Goal: Task Accomplishment & Management: Complete application form

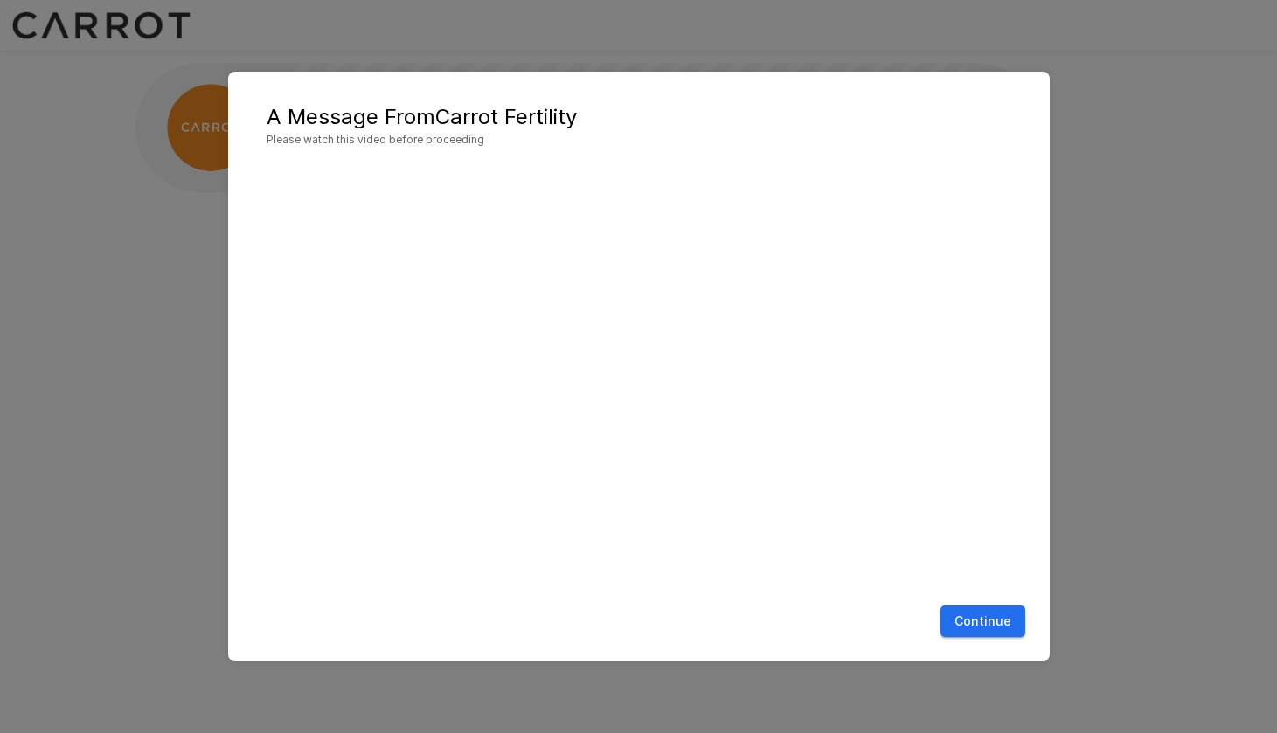
click at [991, 617] on button "Continue" at bounding box center [983, 622] width 85 height 32
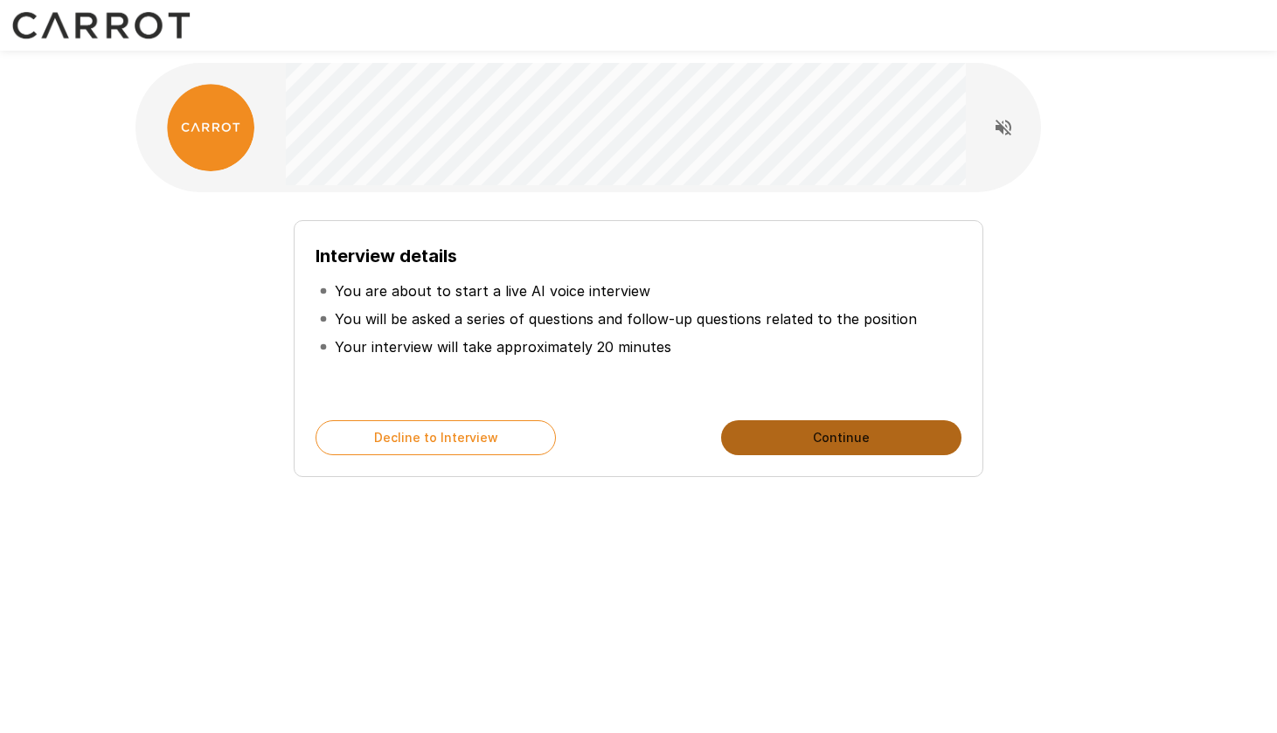
click at [871, 440] on button "Continue" at bounding box center [841, 437] width 240 height 35
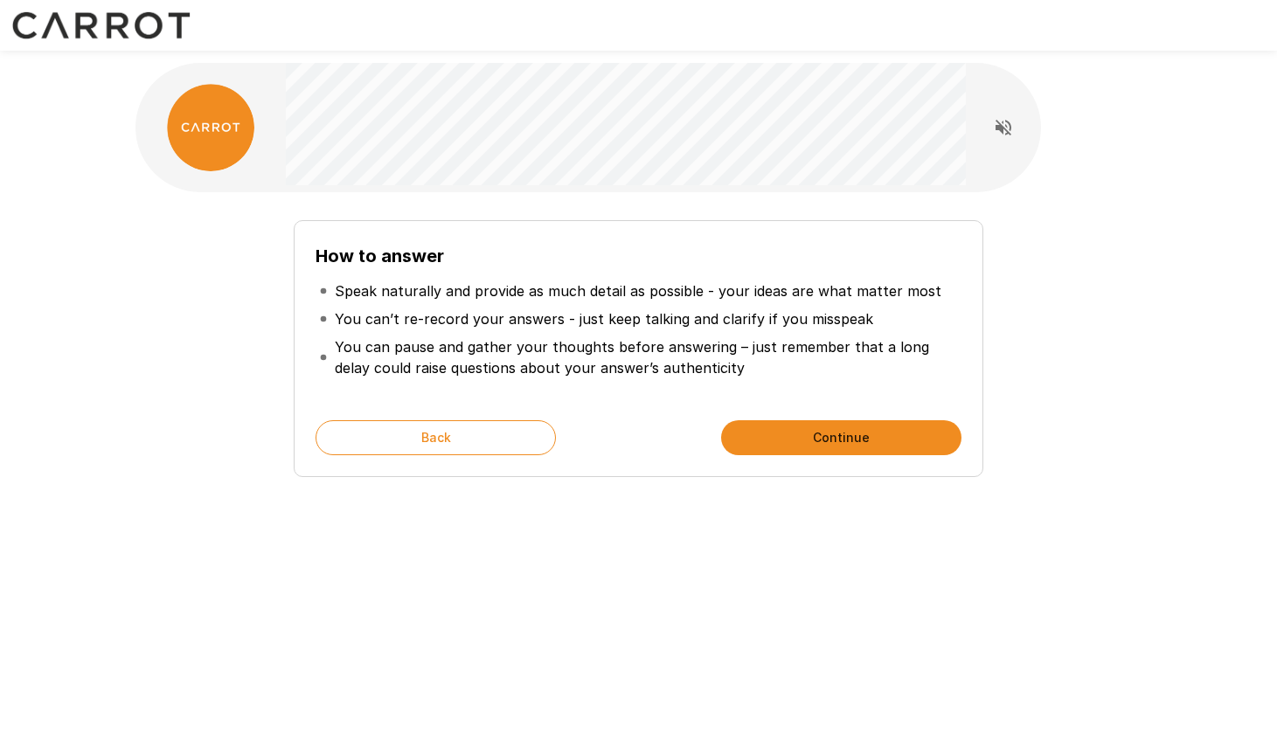
click at [871, 437] on button "Continue" at bounding box center [841, 437] width 240 height 35
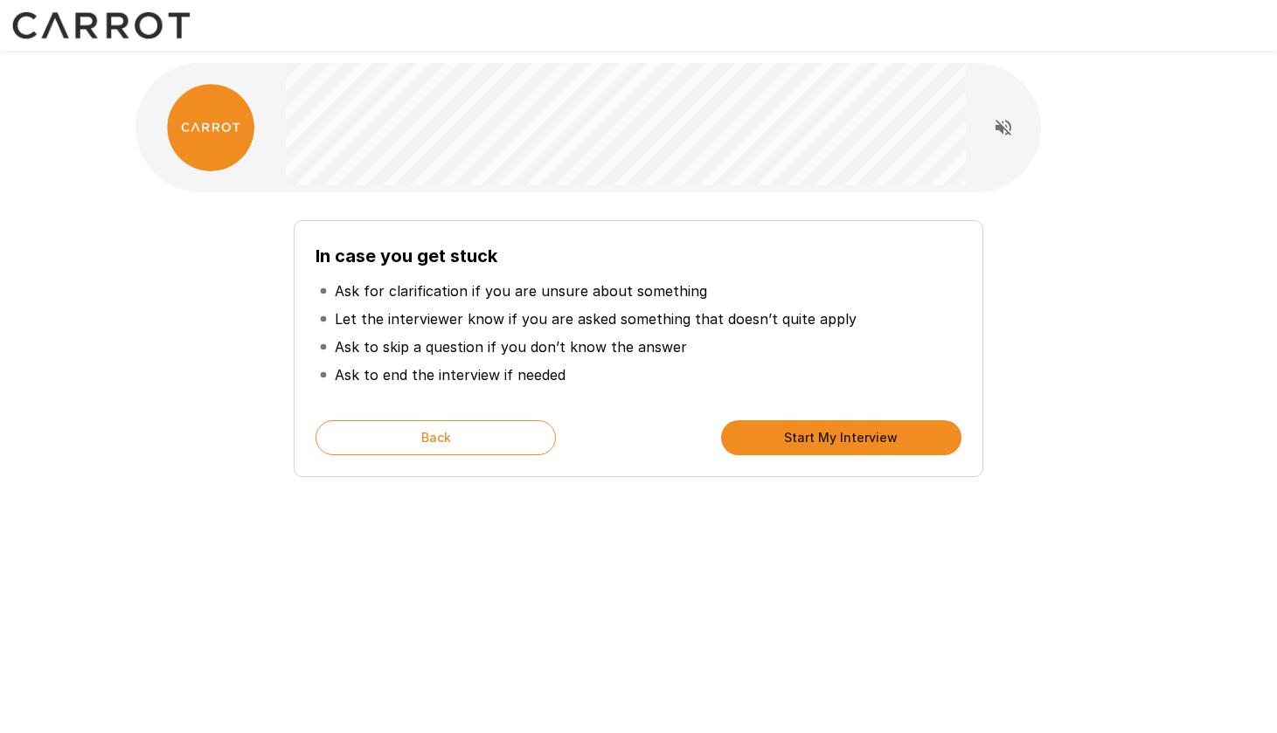
click at [866, 437] on button "Start My Interview" at bounding box center [841, 437] width 240 height 35
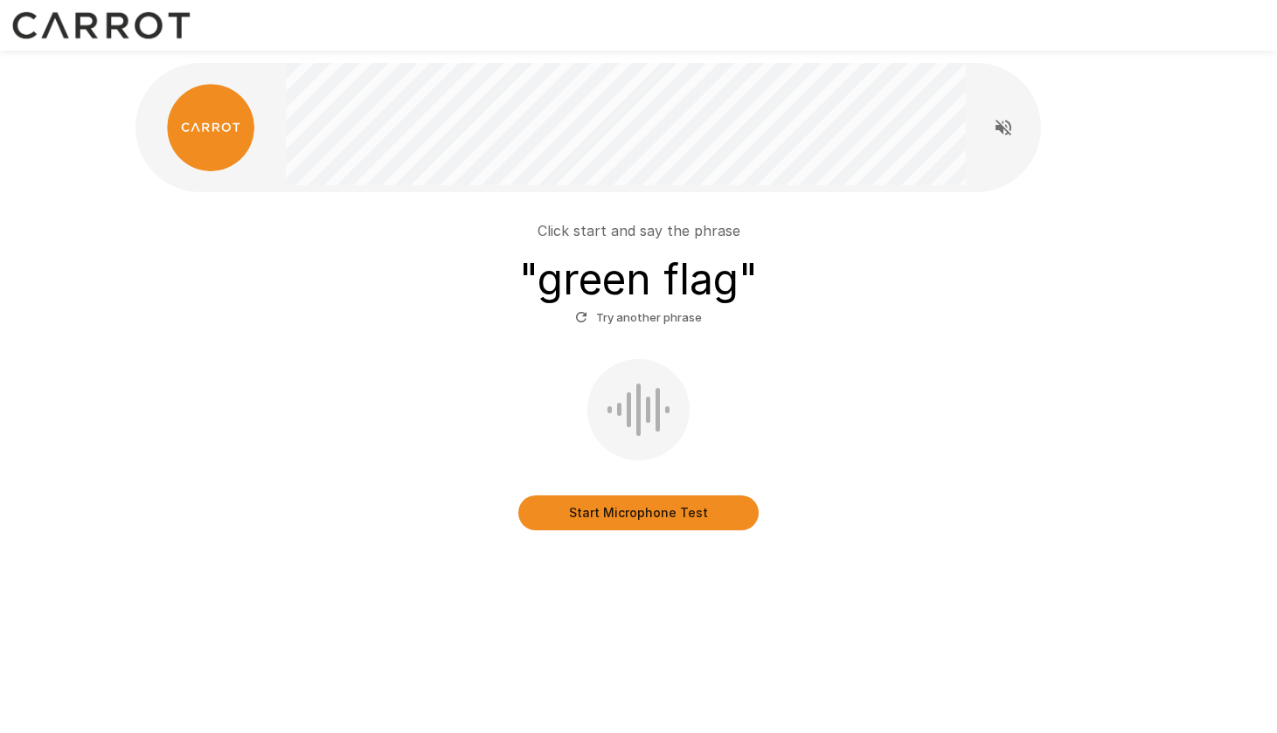
click at [660, 516] on button "Start Microphone Test" at bounding box center [638, 513] width 240 height 35
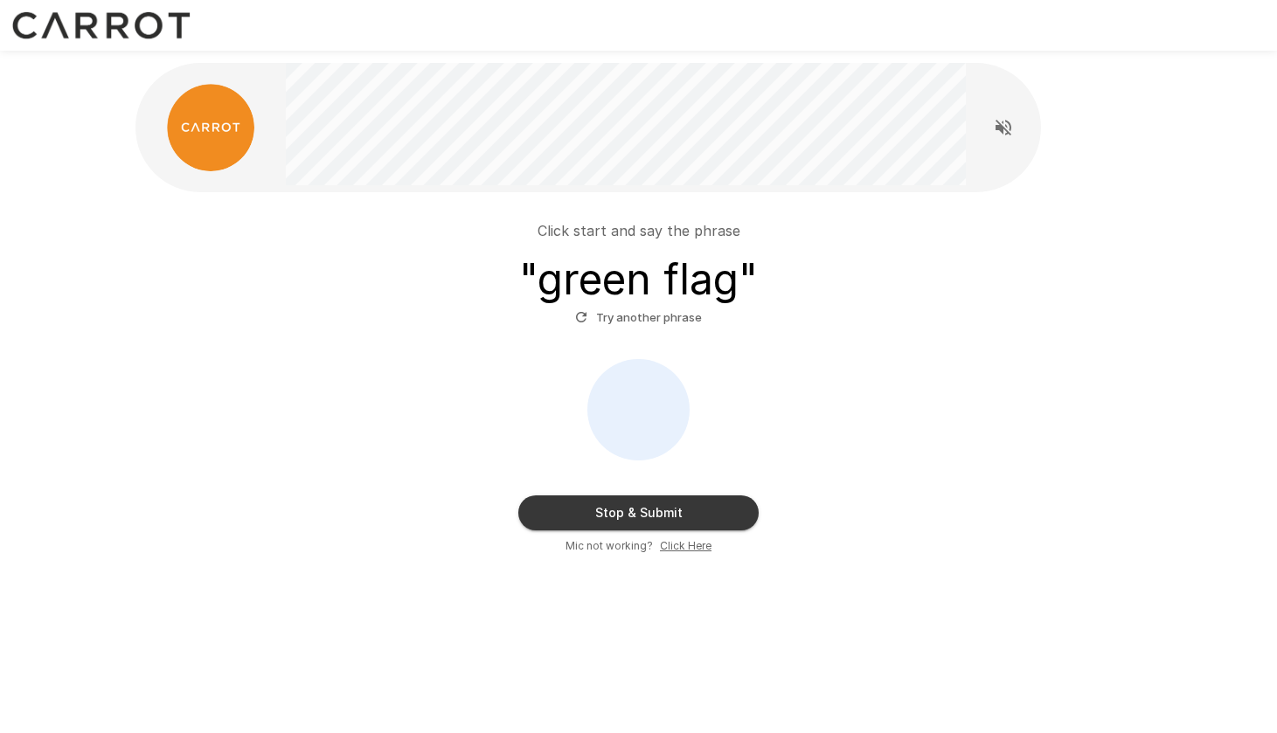
click at [717, 517] on button "Stop & Submit" at bounding box center [638, 513] width 240 height 35
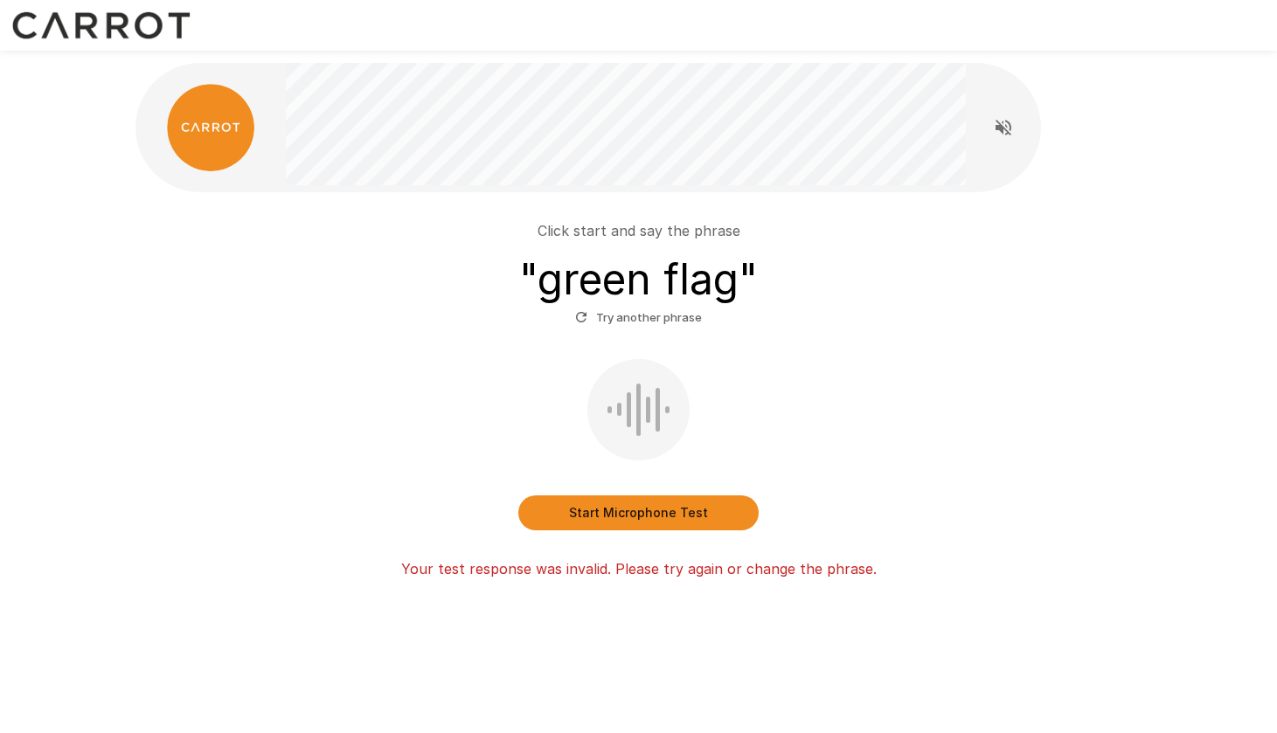
click at [644, 517] on button "Start Microphone Test" at bounding box center [638, 513] width 240 height 35
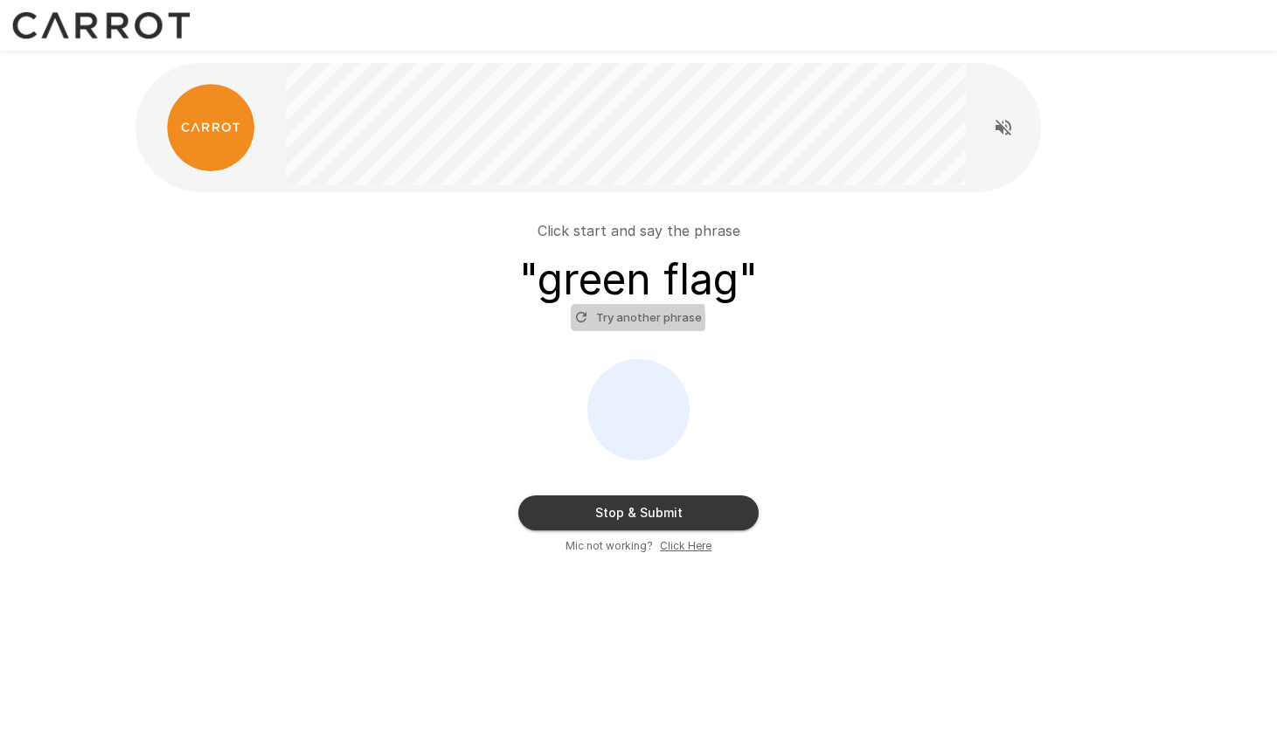
click at [581, 320] on icon "button" at bounding box center [581, 317] width 16 height 16
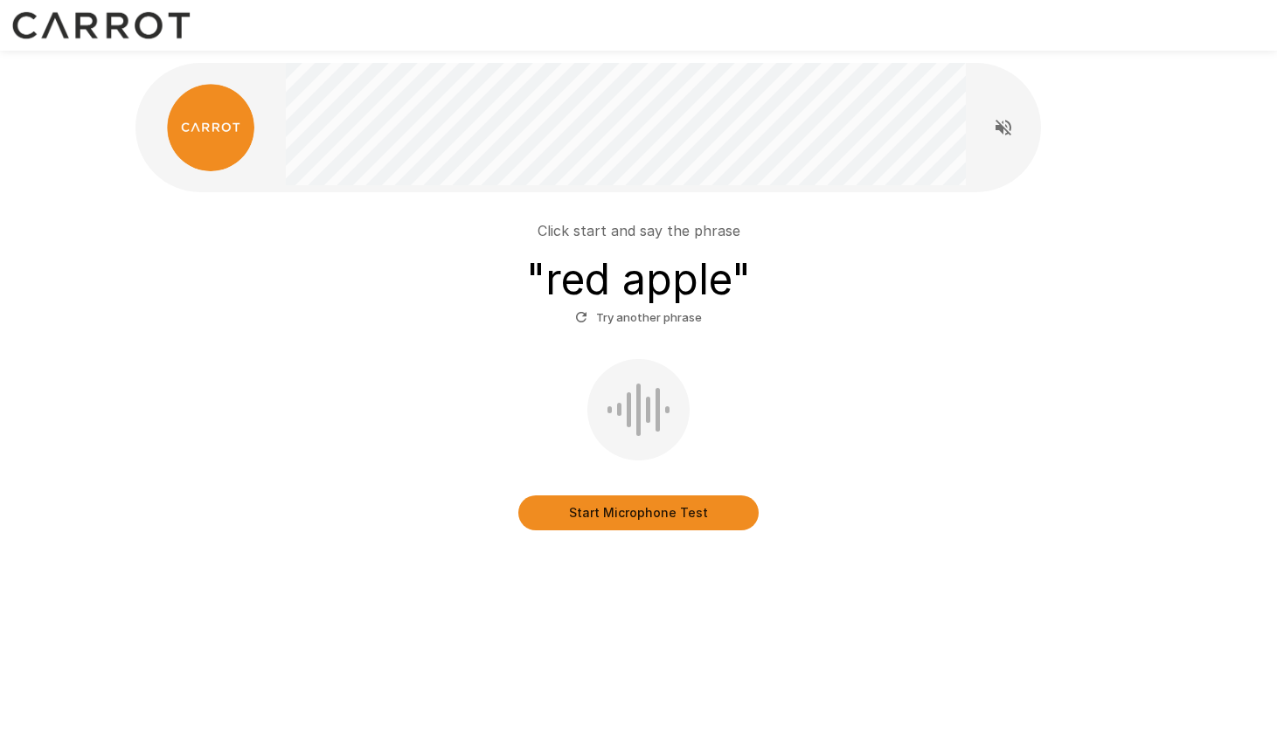
click at [657, 520] on div "Click start and say the phrase " red apple " Try another phrase Start Microphon…" at bounding box center [638, 366] width 1277 height 733
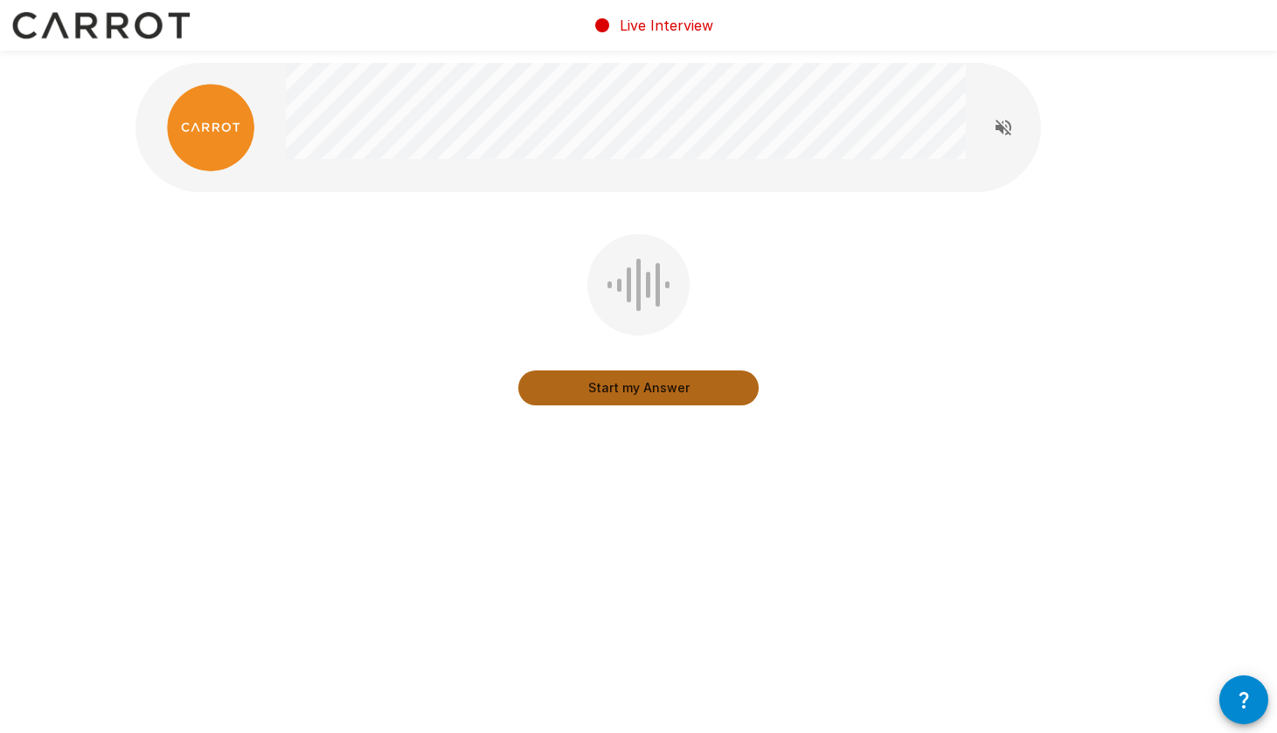
click at [658, 390] on button "Start my Answer" at bounding box center [638, 388] width 240 height 35
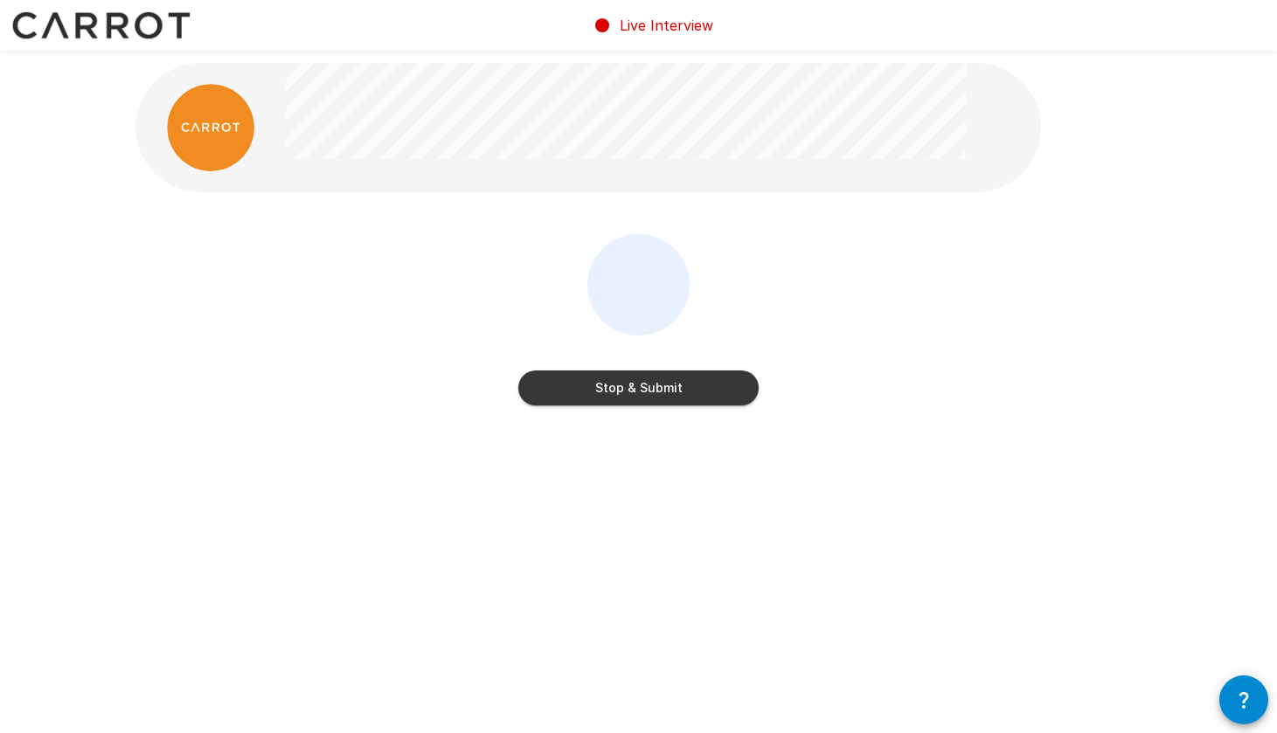
click at [658, 390] on button "Stop & Submit" at bounding box center [638, 388] width 240 height 35
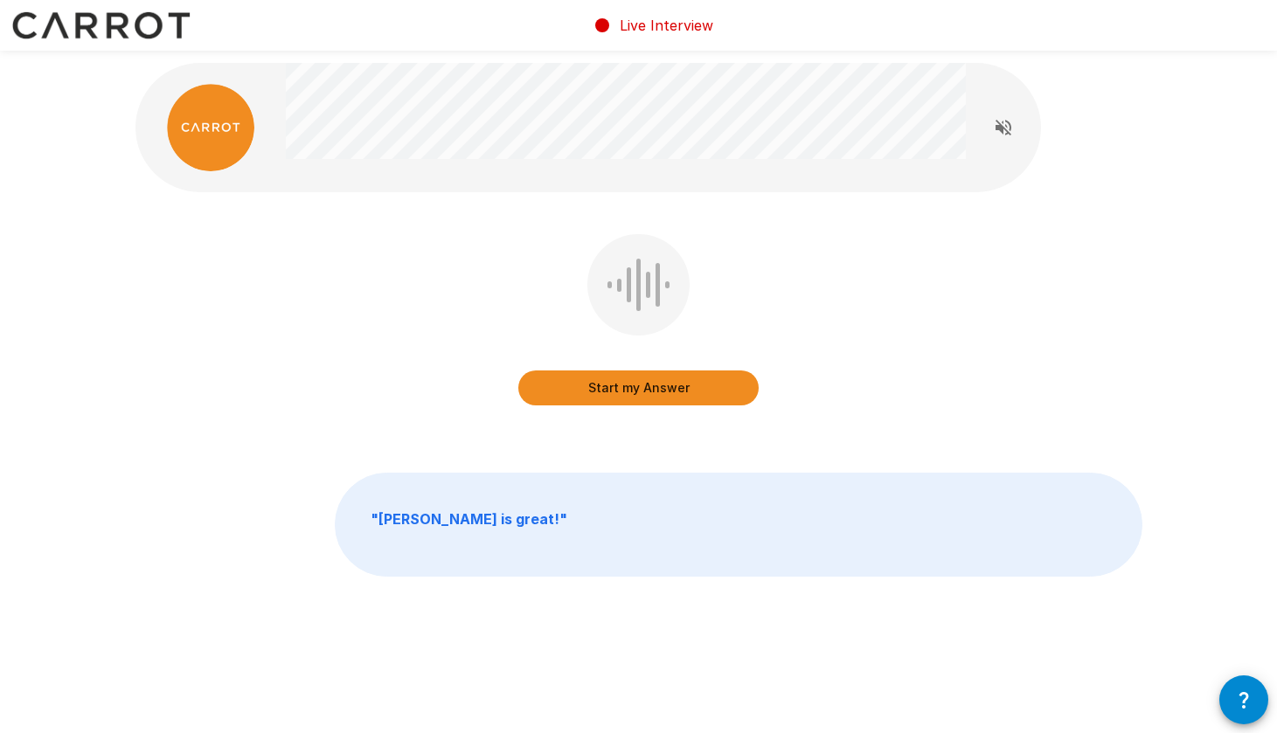
click at [658, 390] on button "Start my Answer" at bounding box center [638, 388] width 240 height 35
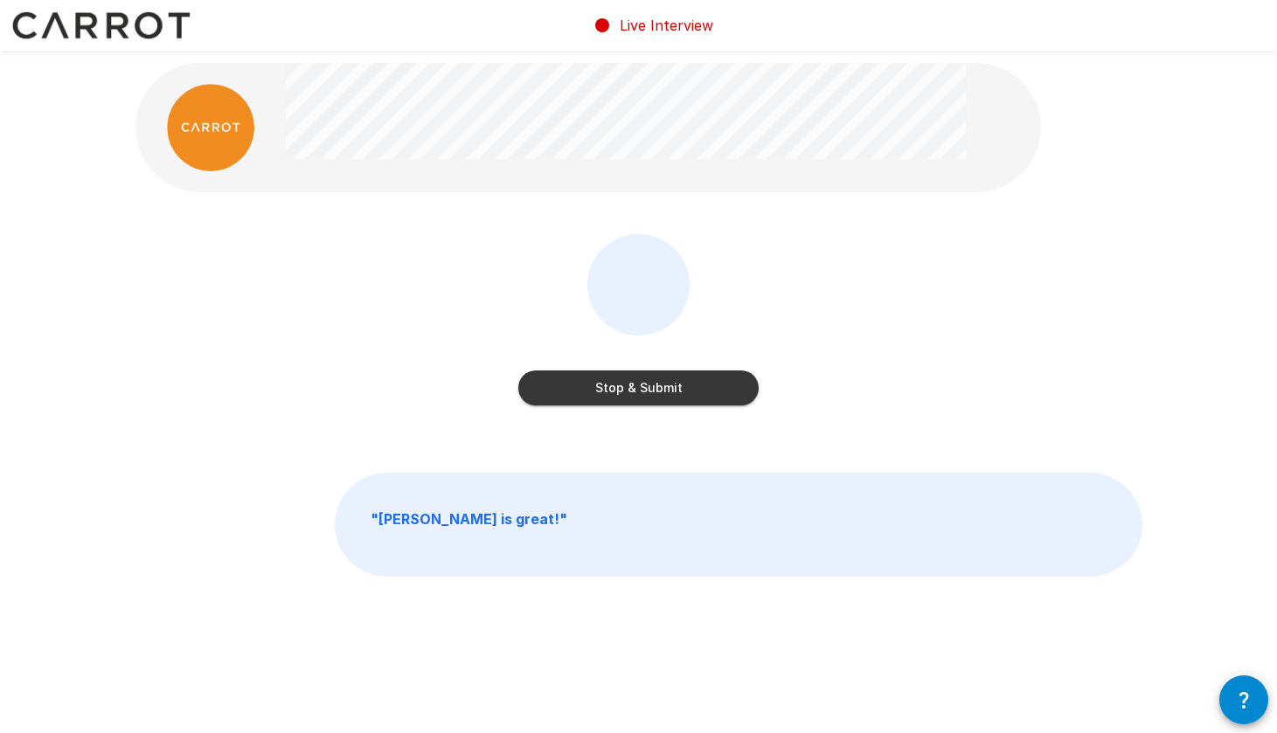
click at [655, 391] on button "Stop & Submit" at bounding box center [638, 388] width 240 height 35
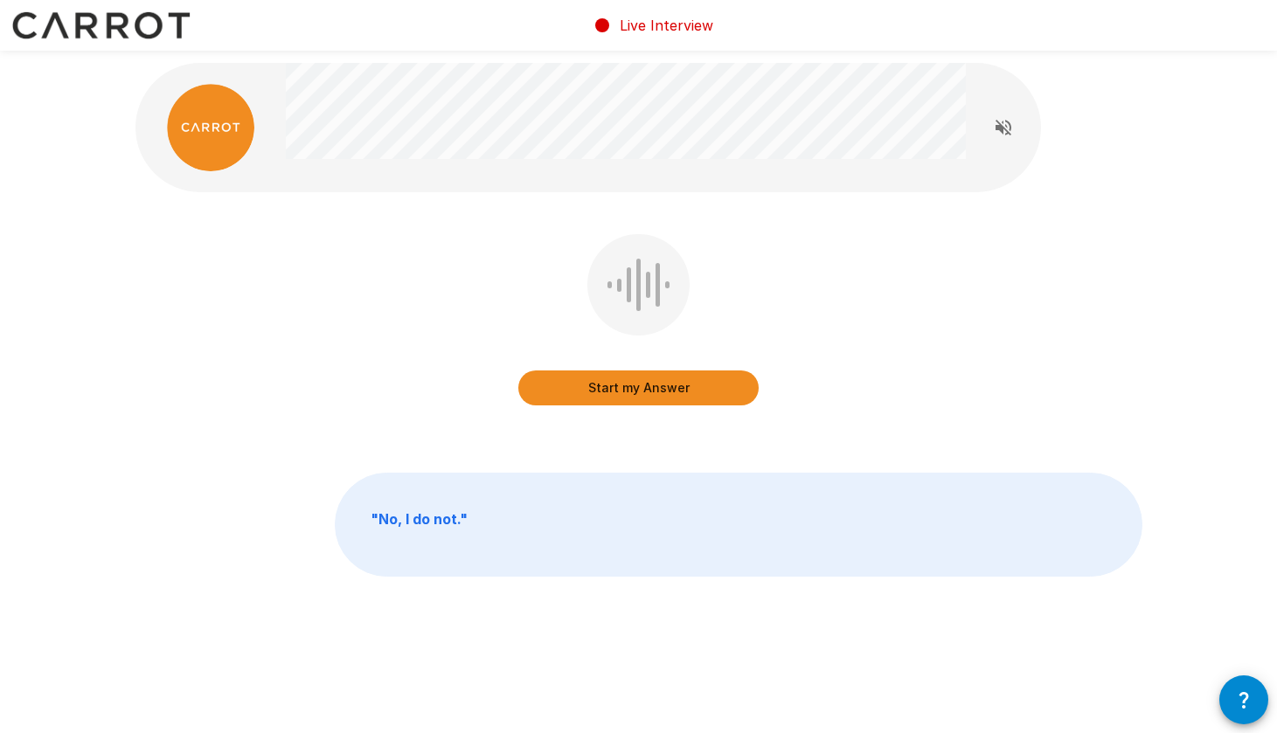
click at [655, 391] on button "Start my Answer" at bounding box center [638, 388] width 240 height 35
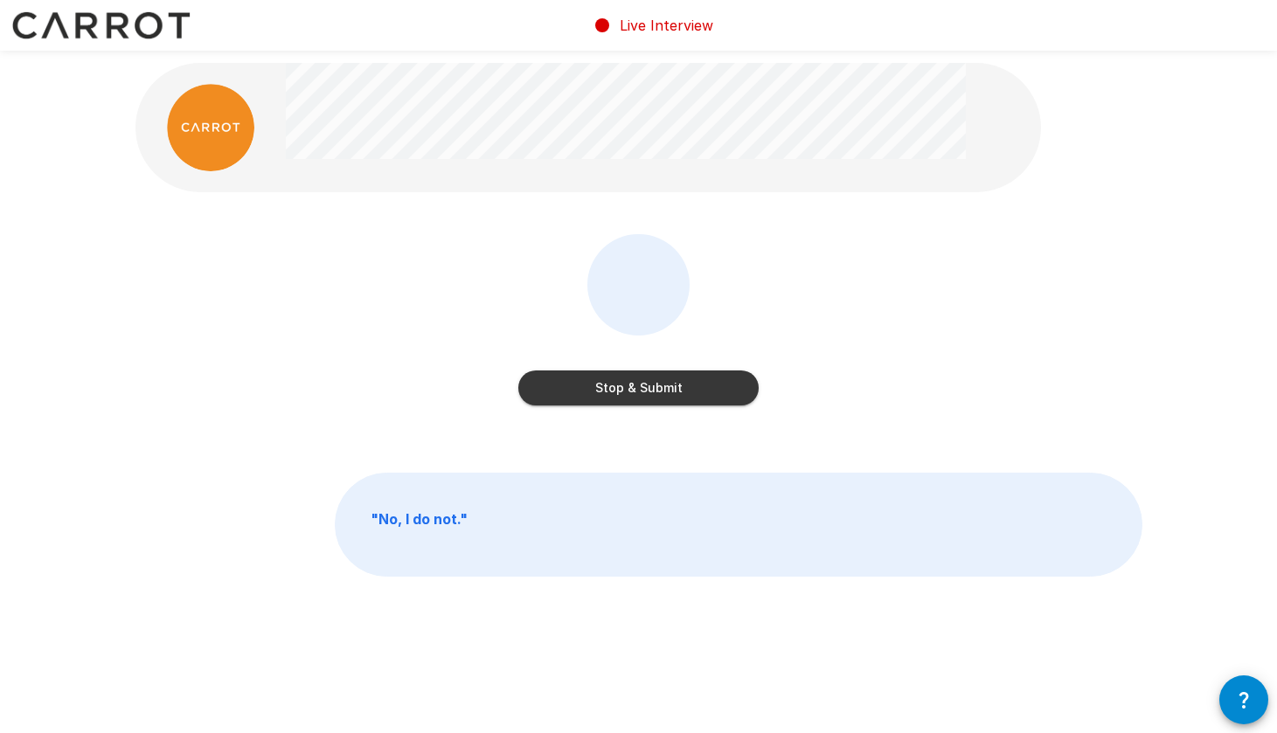
click at [653, 386] on button "Stop & Submit" at bounding box center [638, 388] width 240 height 35
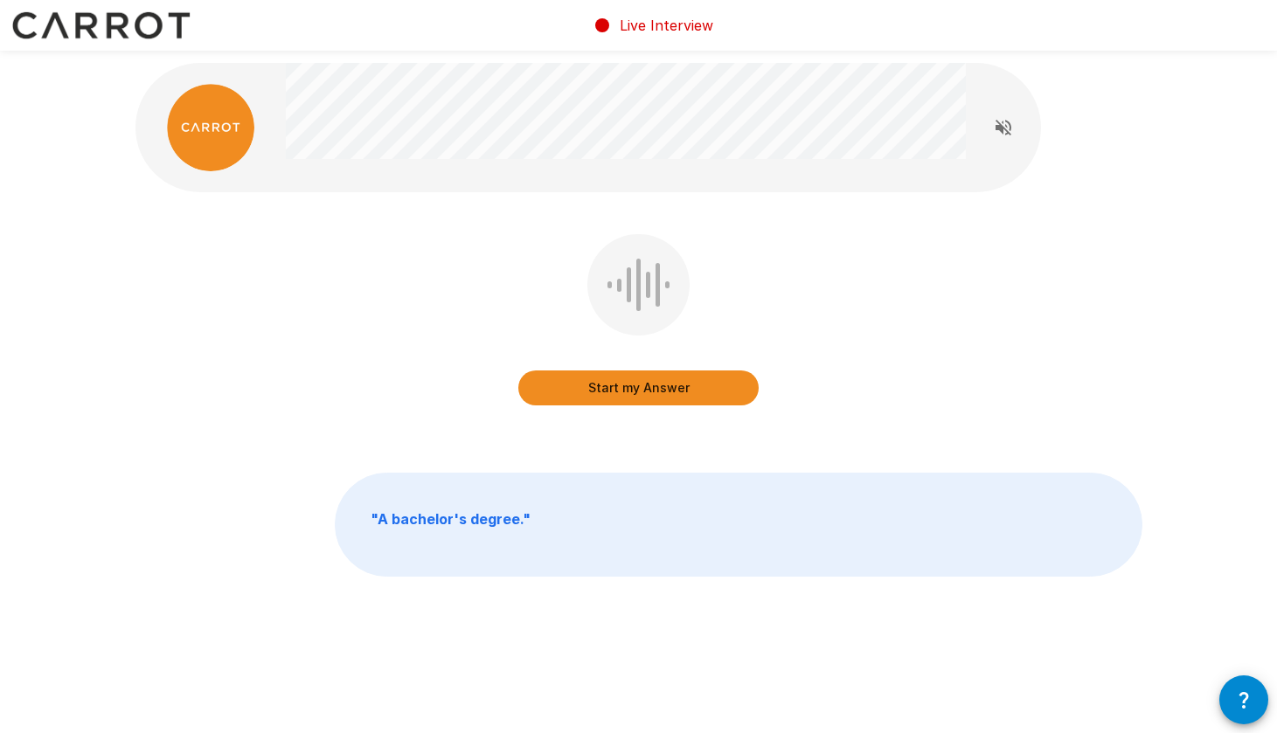
click at [650, 385] on button "Start my Answer" at bounding box center [638, 388] width 240 height 35
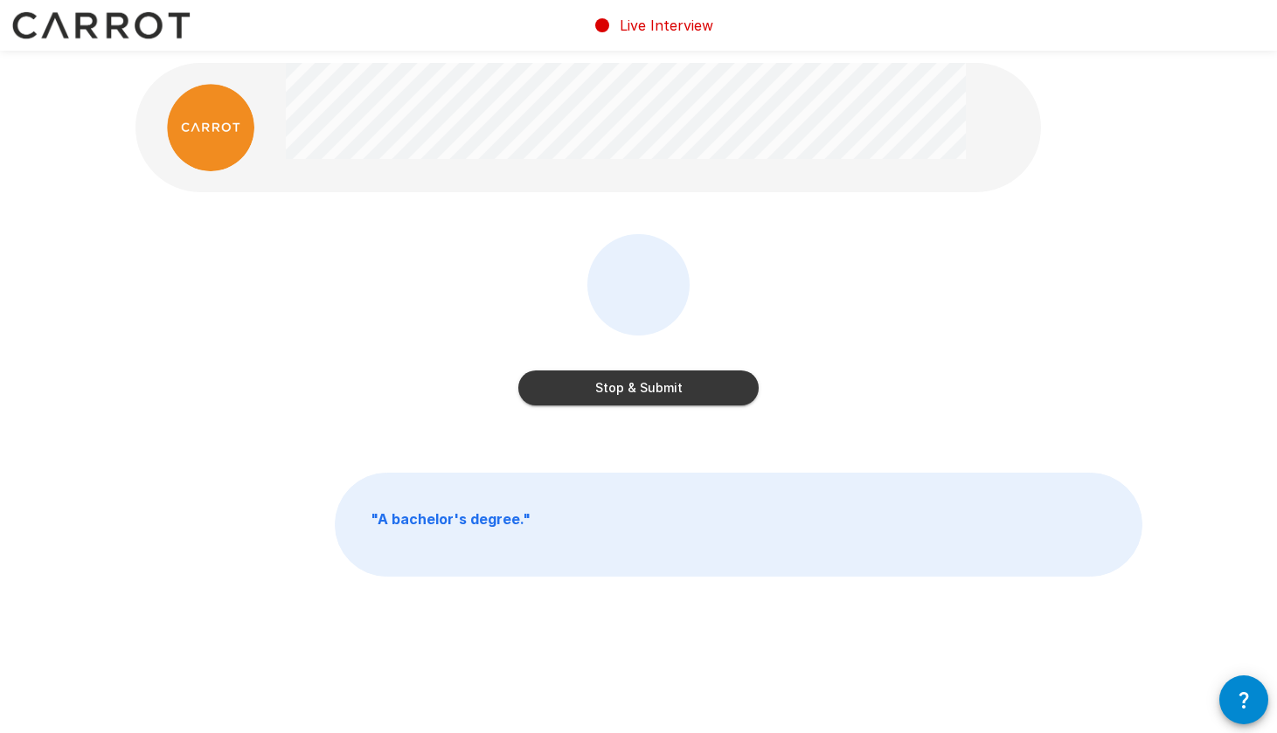
click at [649, 385] on button "Stop & Submit" at bounding box center [638, 388] width 240 height 35
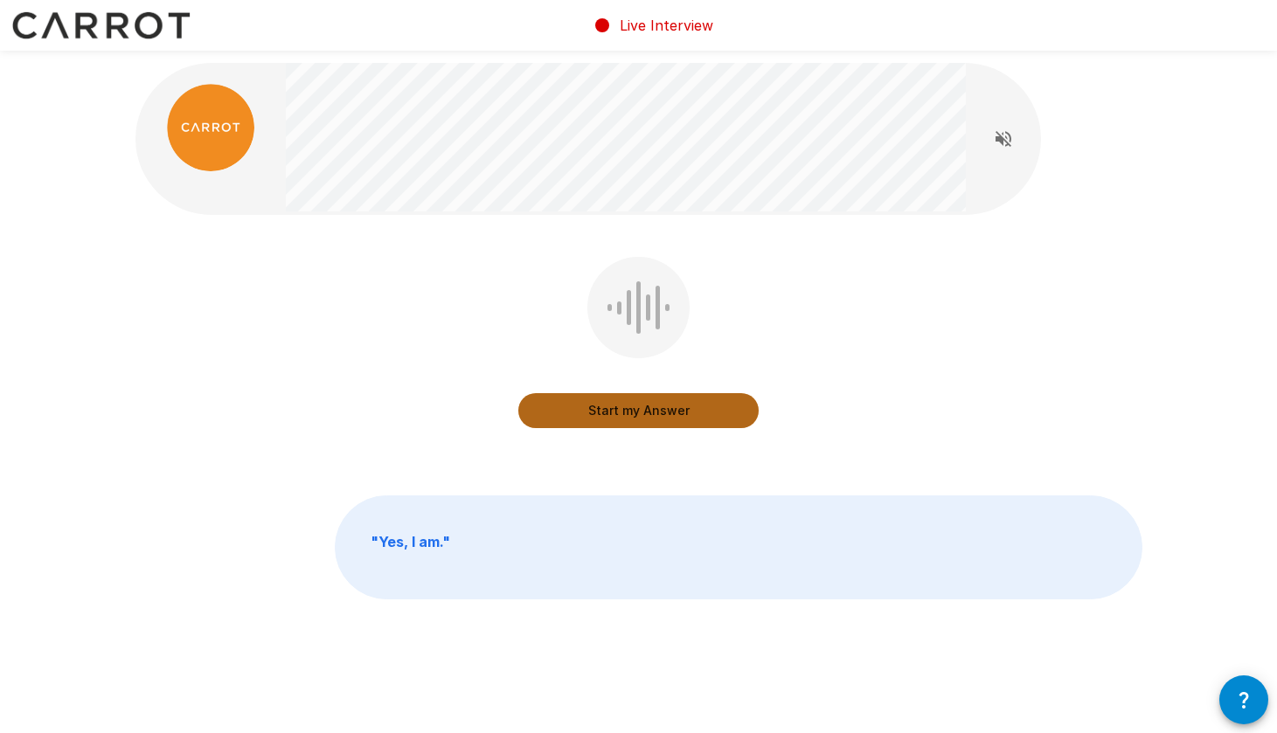
click at [640, 407] on button "Start my Answer" at bounding box center [638, 410] width 240 height 35
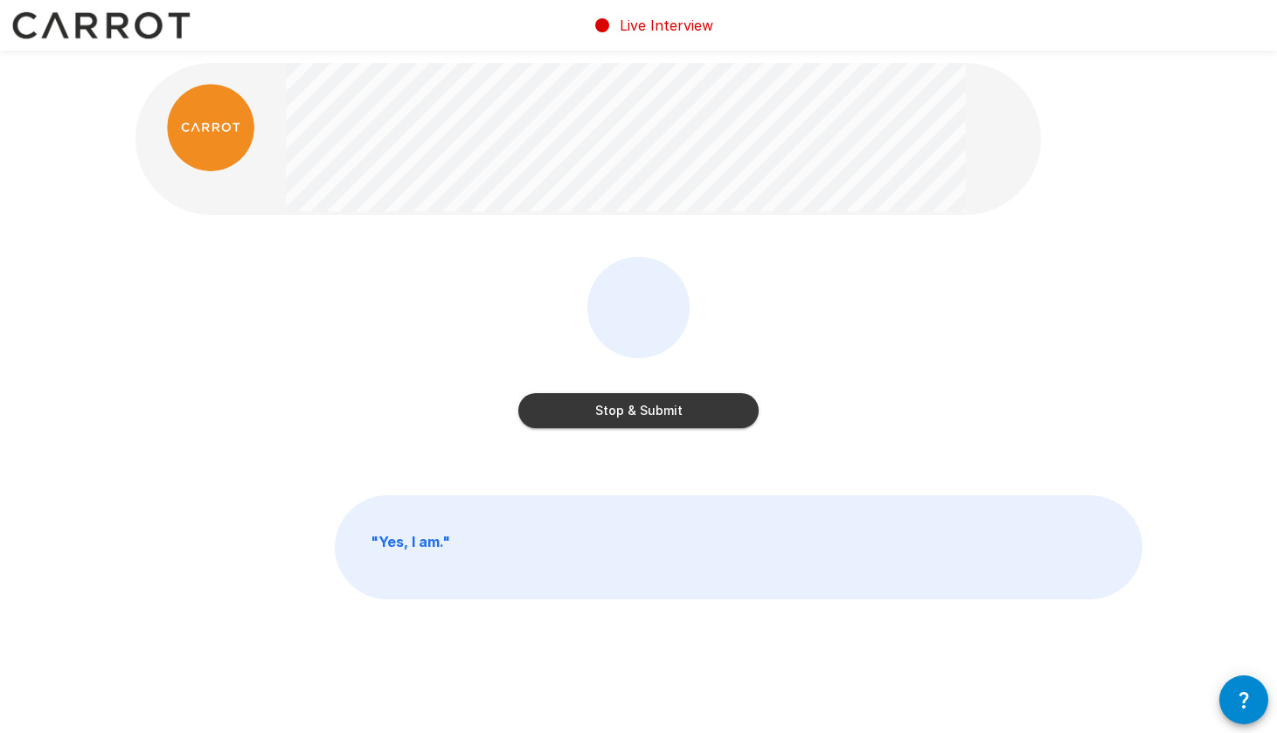
click at [636, 413] on button "Stop & Submit" at bounding box center [638, 410] width 240 height 35
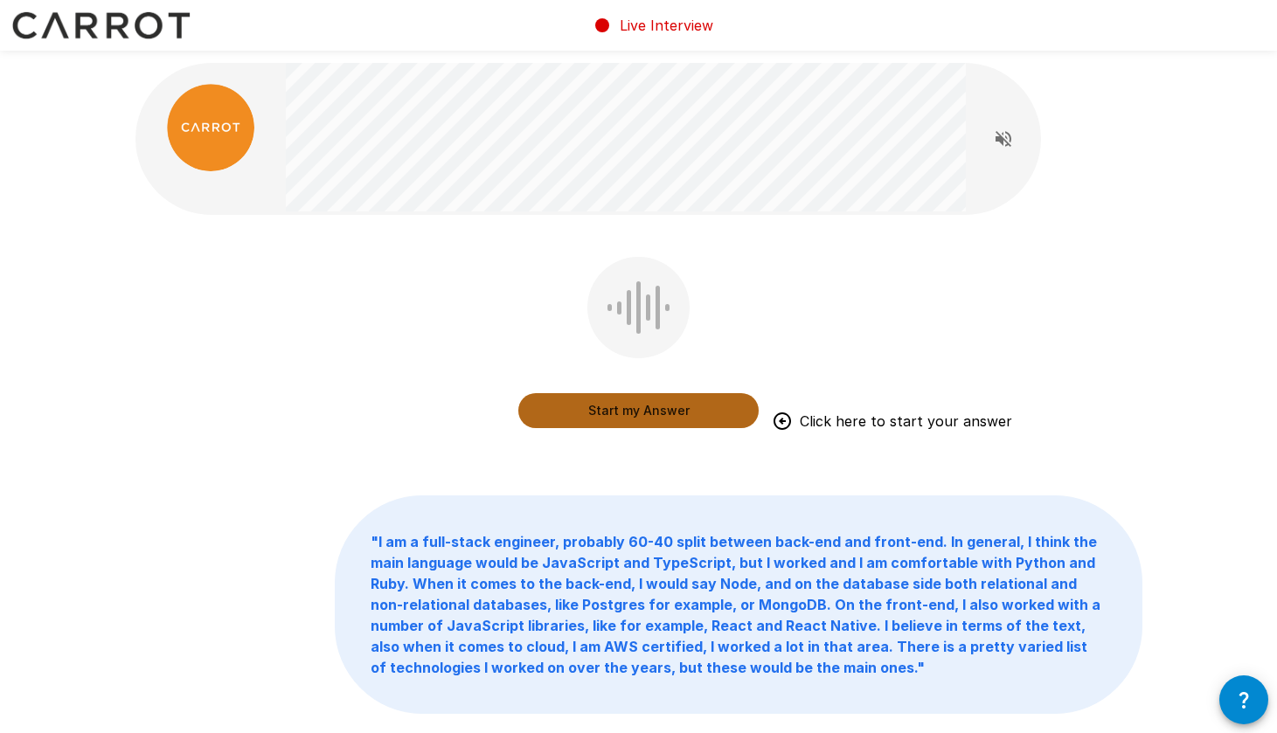
click at [605, 407] on button "Start my Answer" at bounding box center [638, 410] width 240 height 35
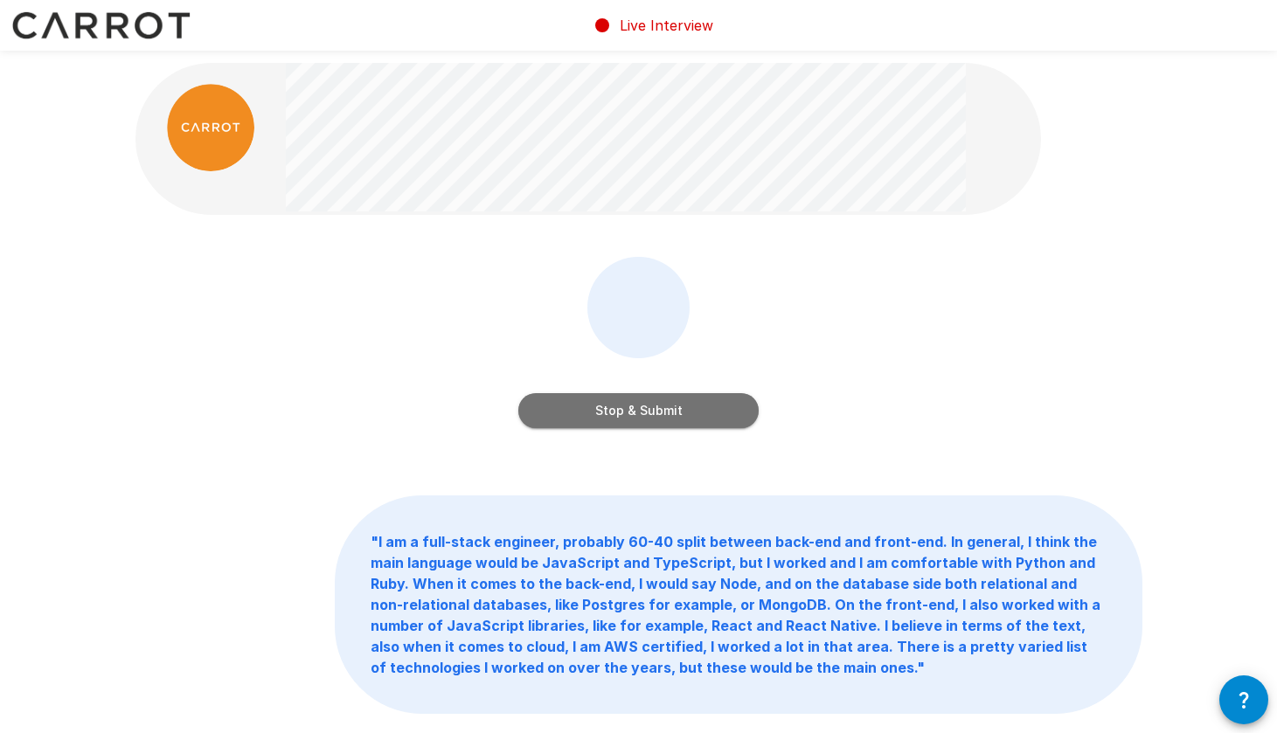
click at [678, 408] on button "Stop & Submit" at bounding box center [638, 410] width 240 height 35
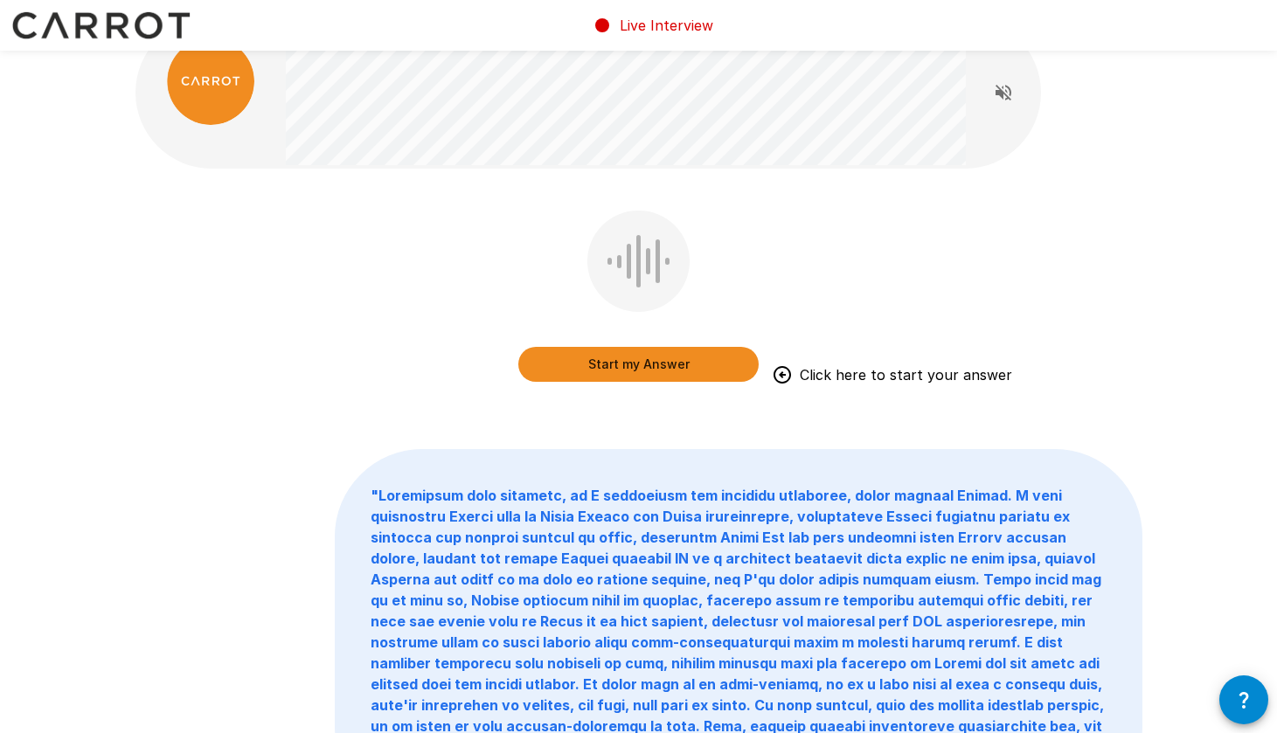
scroll to position [46, 0]
click at [608, 368] on button "Start my Answer" at bounding box center [638, 364] width 240 height 35
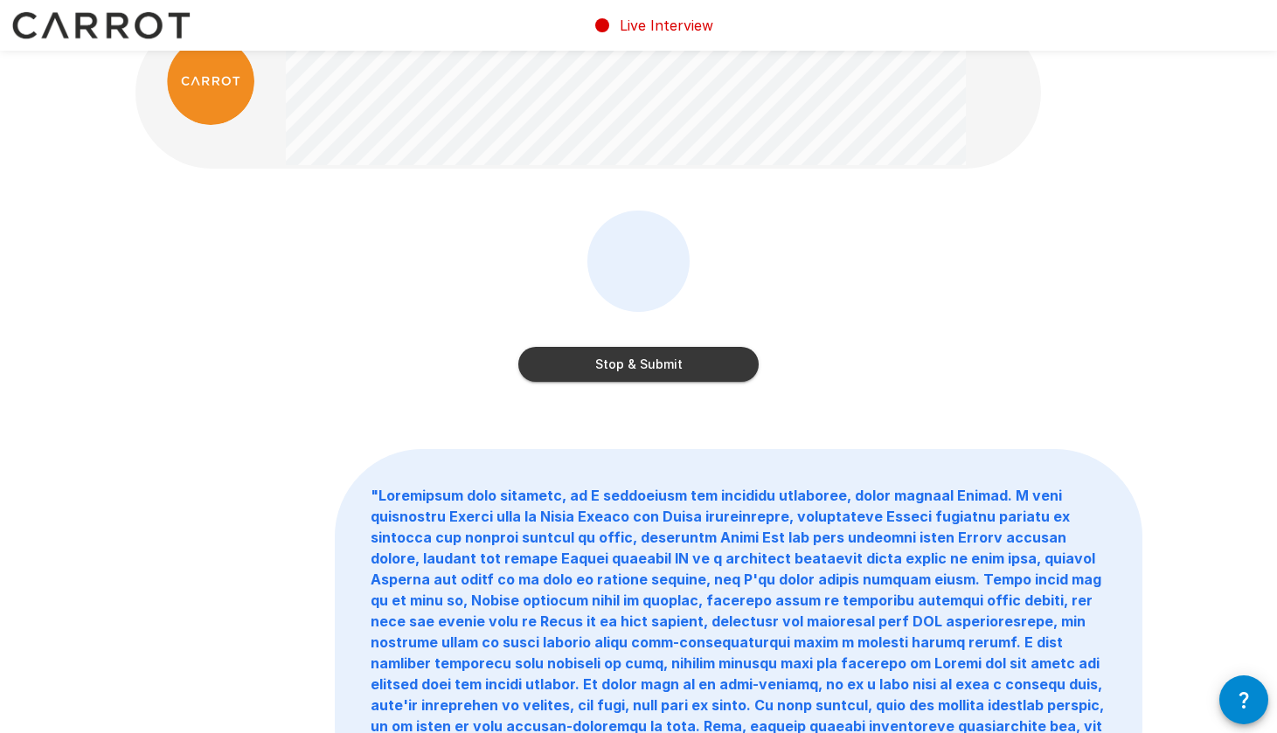
click at [621, 369] on button "Stop & Submit" at bounding box center [638, 364] width 240 height 35
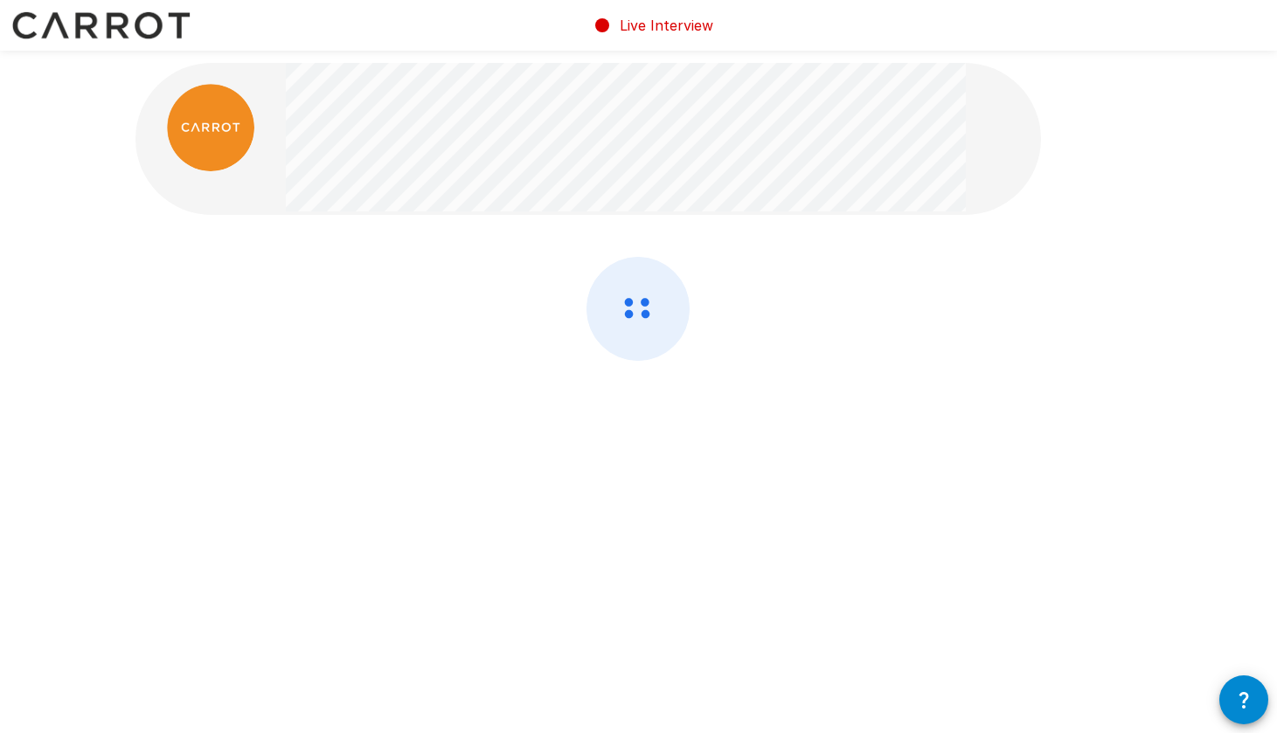
scroll to position [0, 0]
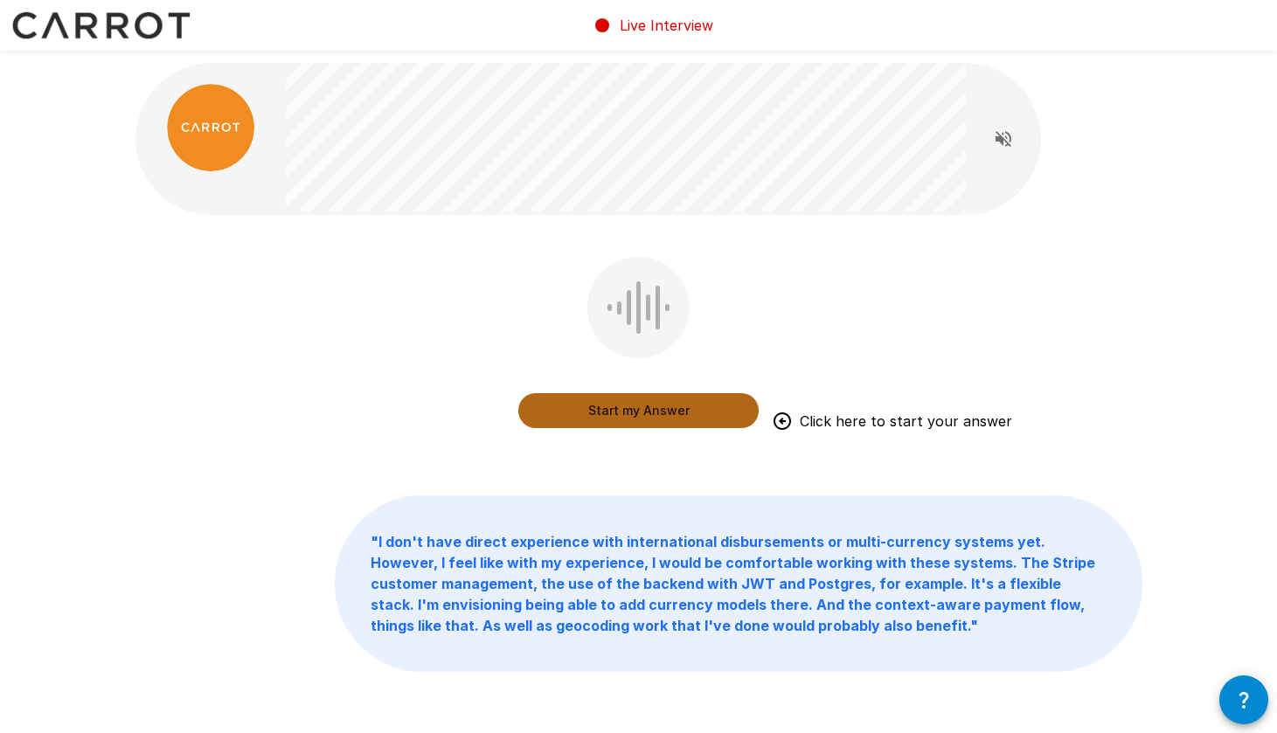
click at [631, 413] on button "Start my Answer" at bounding box center [638, 410] width 240 height 35
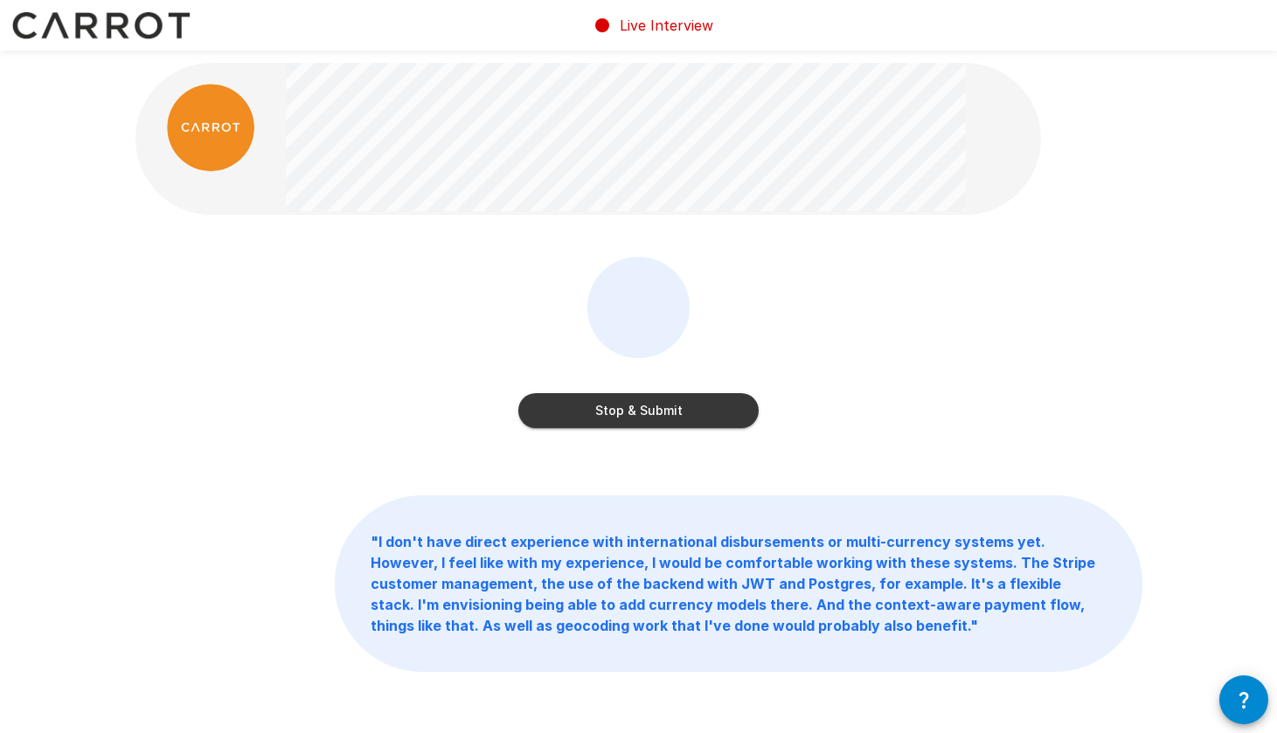
click at [628, 413] on button "Stop & Submit" at bounding box center [638, 410] width 240 height 35
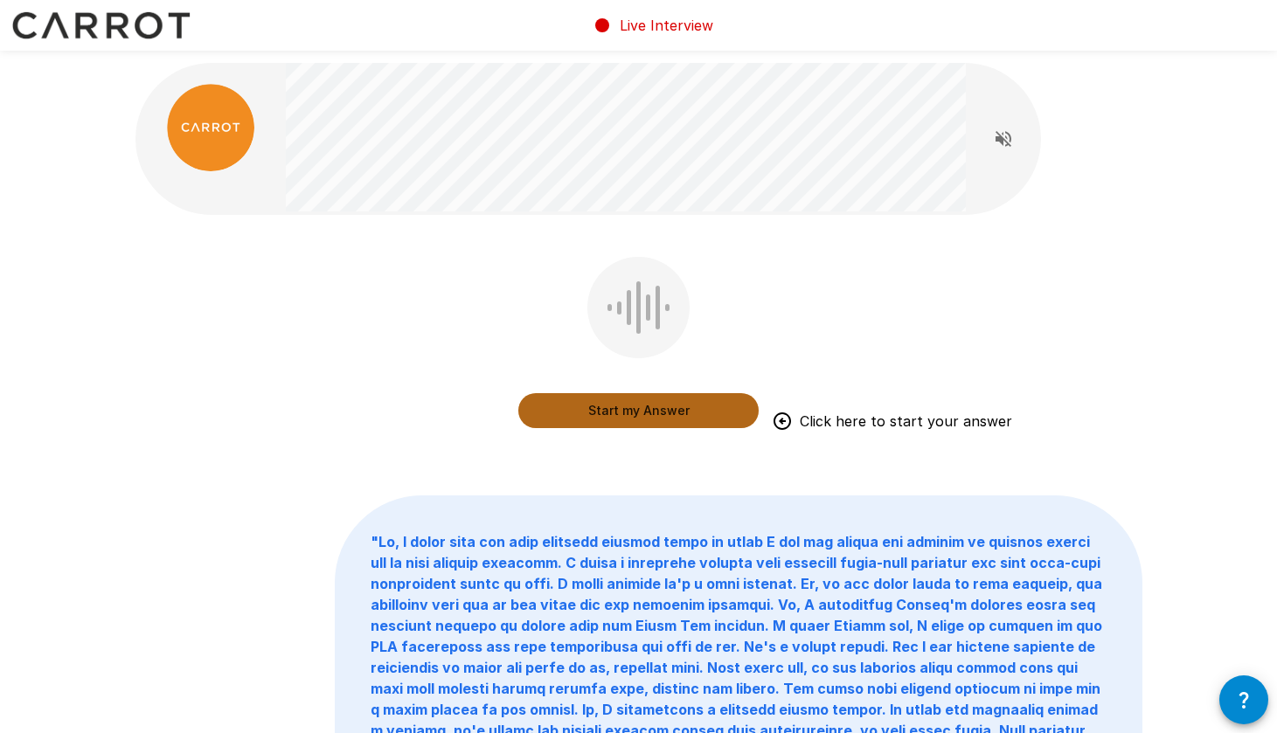
click at [592, 420] on button "Start my Answer" at bounding box center [638, 410] width 240 height 35
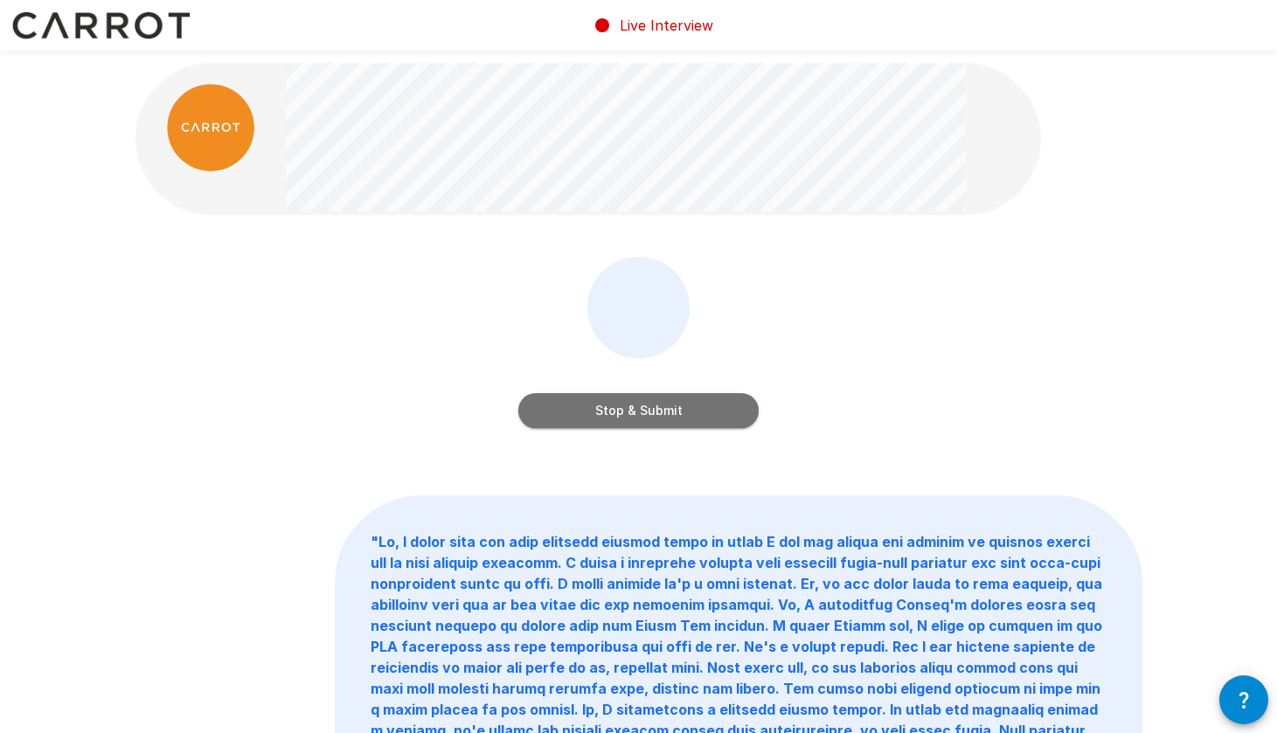
click at [659, 411] on button "Stop & Submit" at bounding box center [638, 410] width 240 height 35
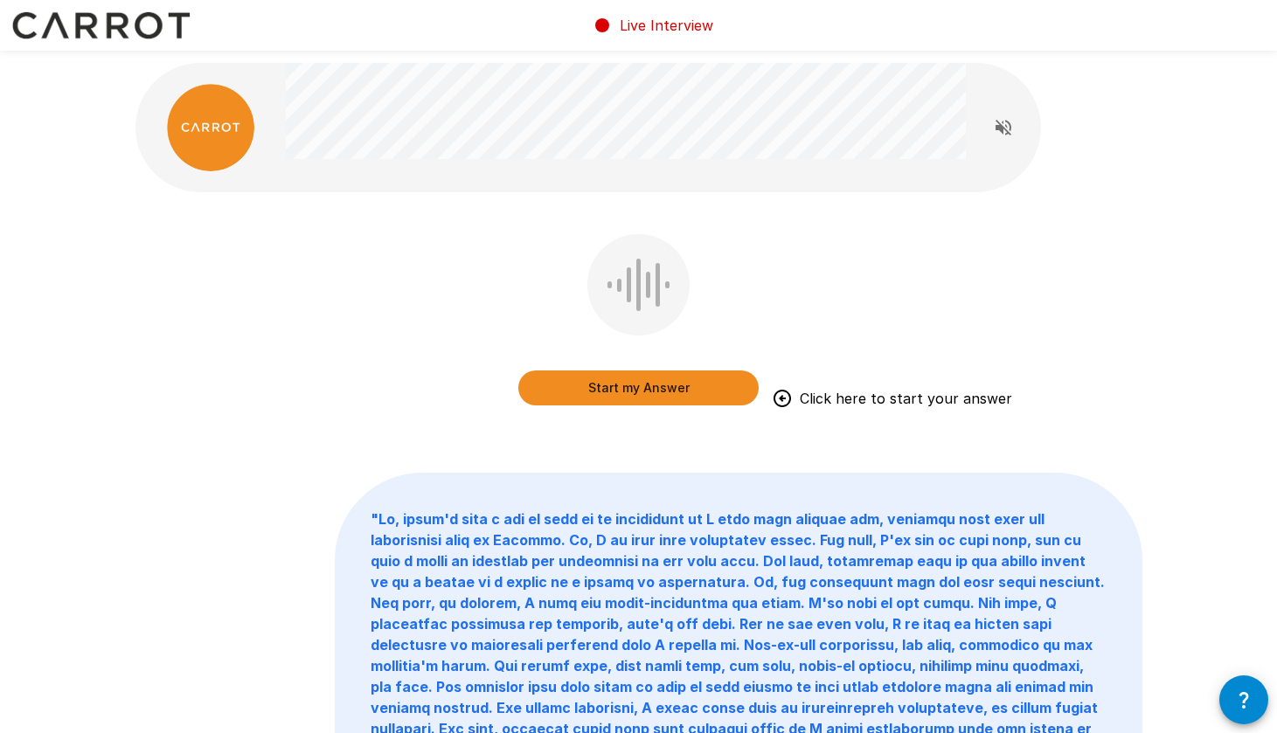
click at [658, 383] on button "Start my Answer" at bounding box center [638, 388] width 240 height 35
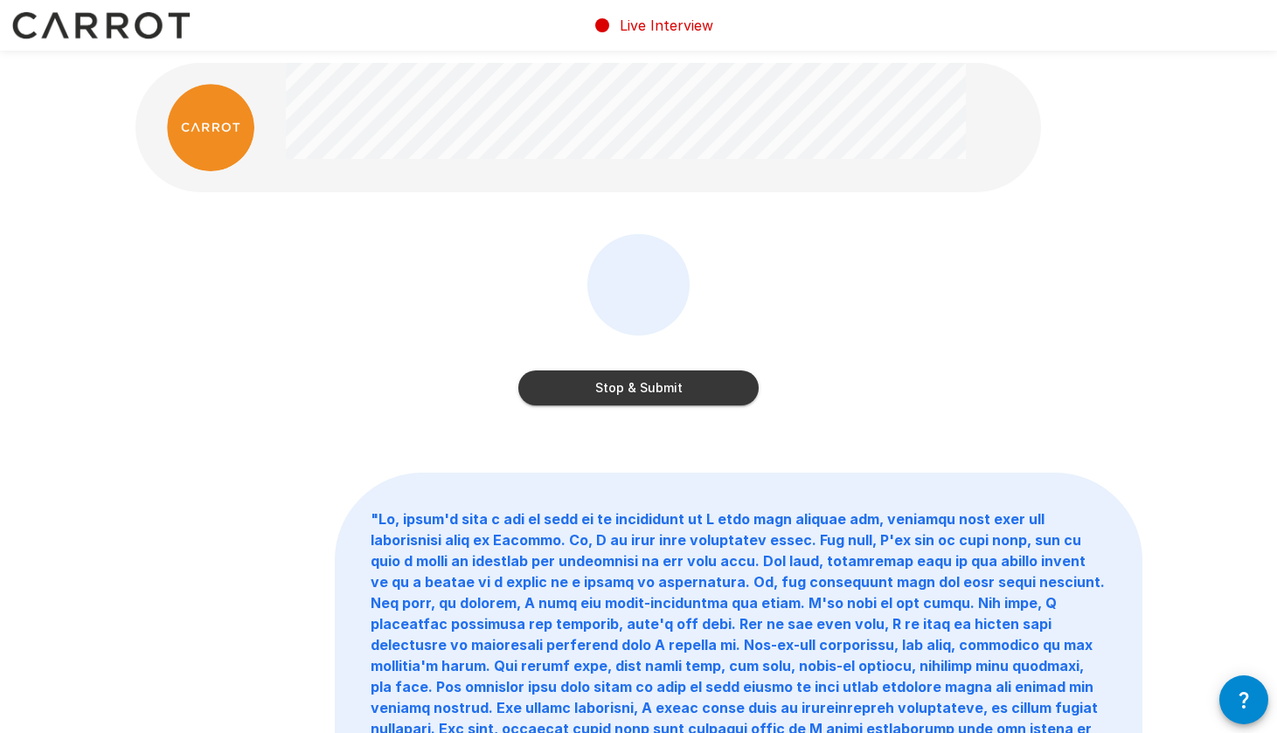
click at [658, 383] on button "Stop & Submit" at bounding box center [638, 388] width 240 height 35
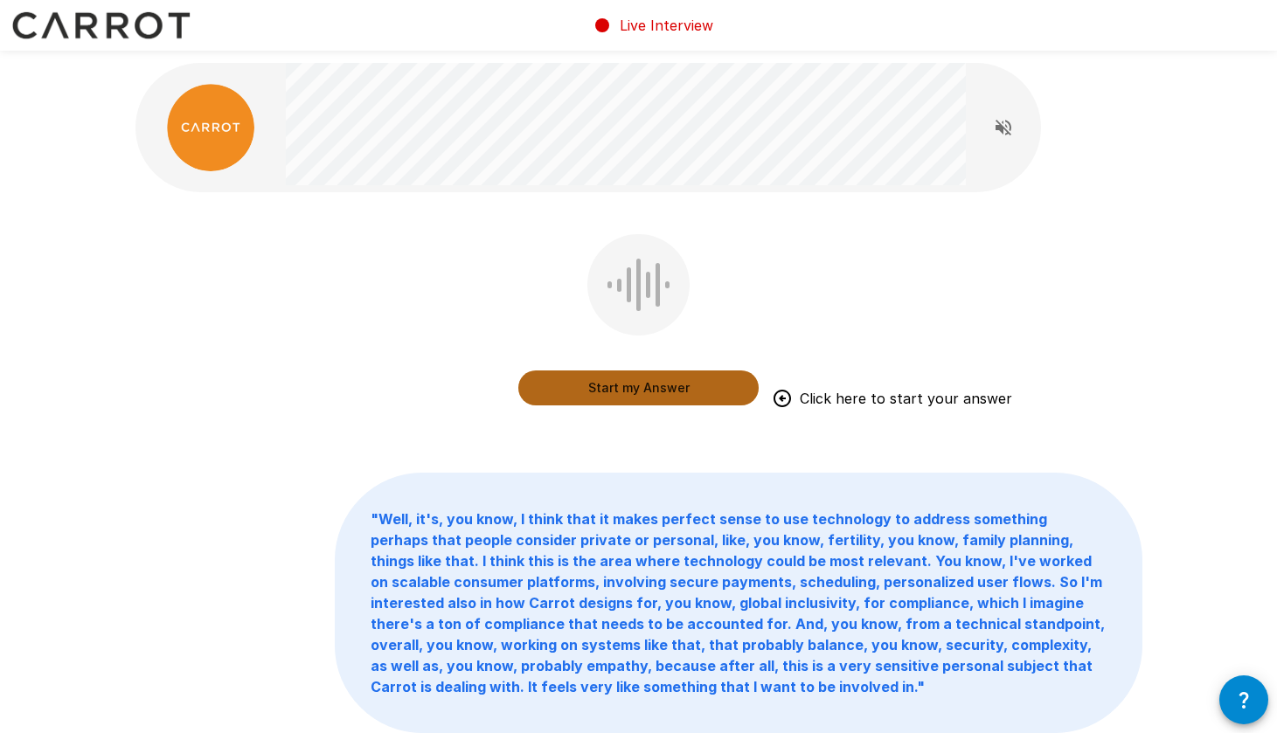
click at [679, 384] on button "Start my Answer" at bounding box center [638, 388] width 240 height 35
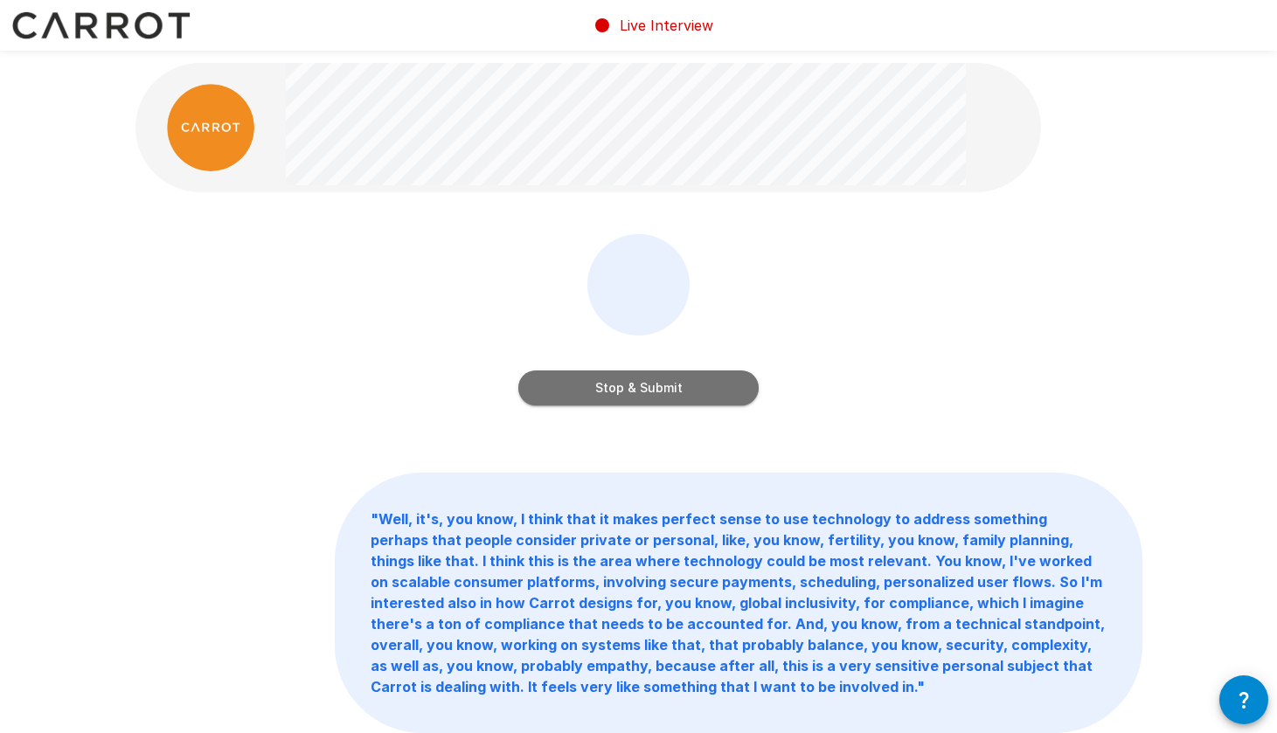
click at [670, 399] on button "Stop & Submit" at bounding box center [638, 388] width 240 height 35
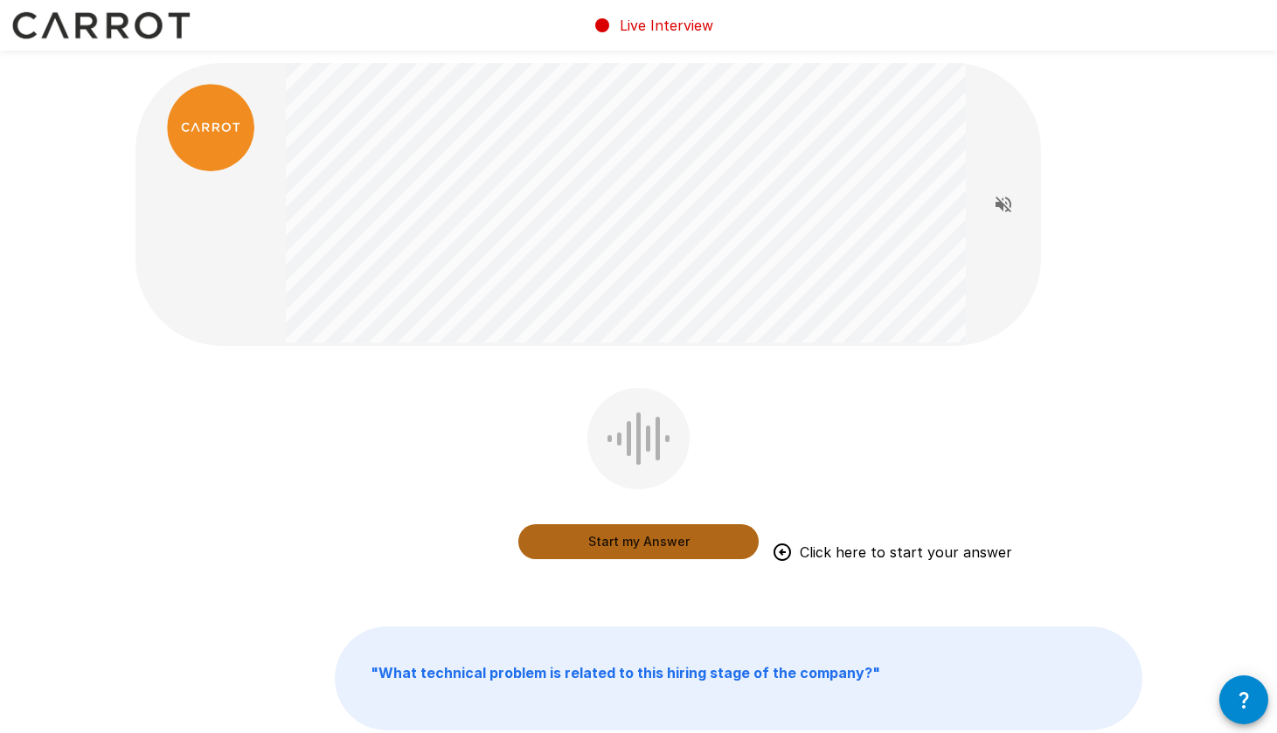
click at [671, 545] on button "Start my Answer" at bounding box center [638, 541] width 240 height 35
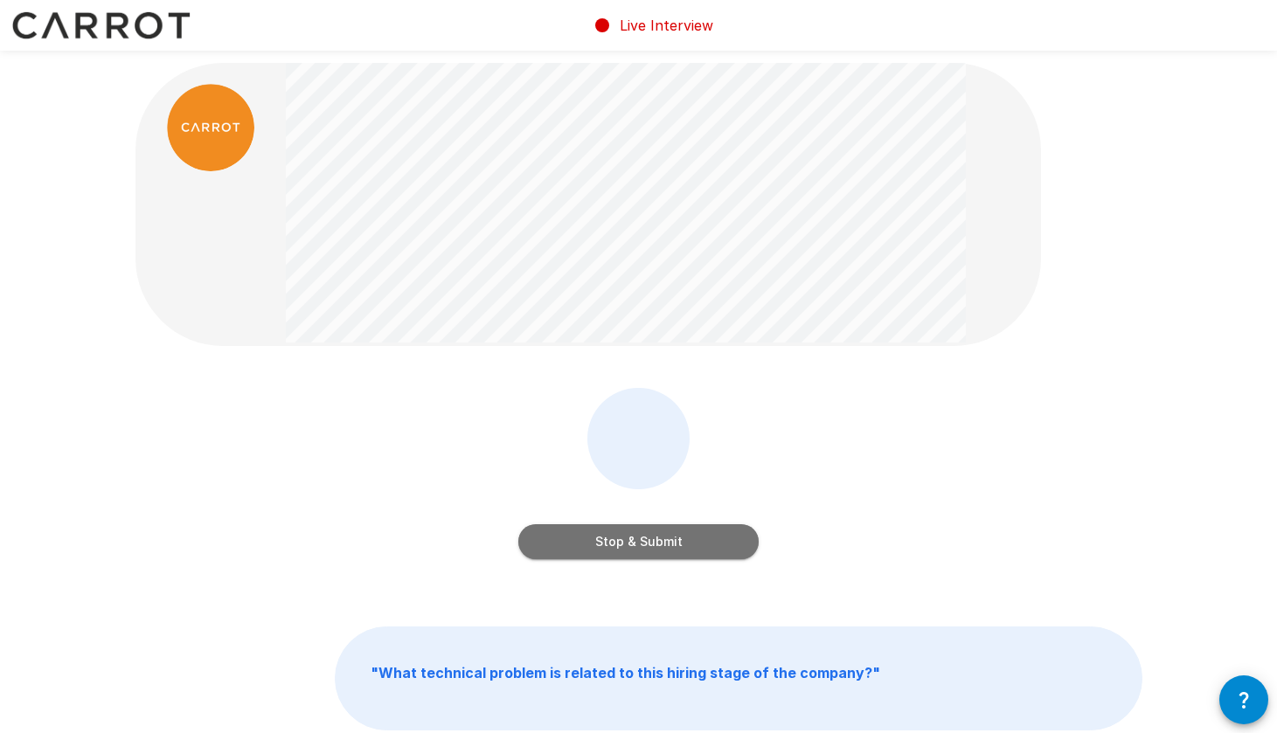
click at [670, 545] on button "Stop & Submit" at bounding box center [638, 541] width 240 height 35
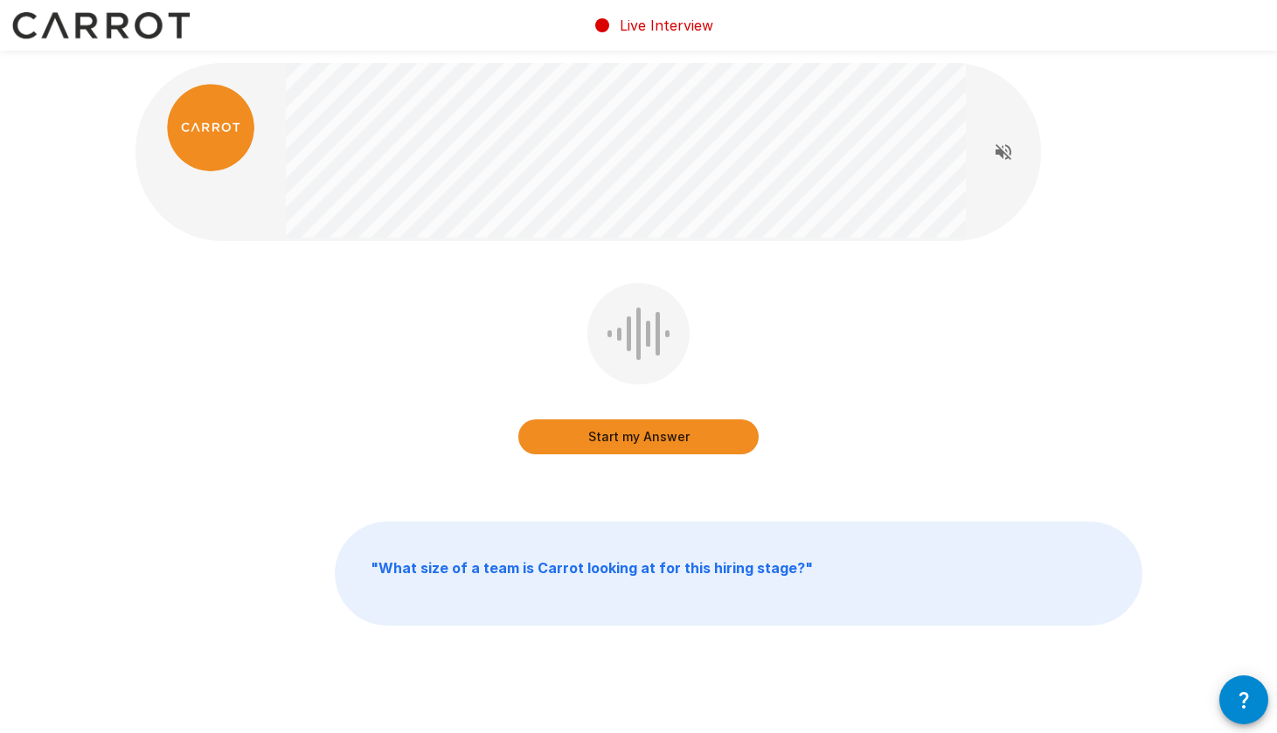
click at [642, 427] on button "Start my Answer" at bounding box center [638, 437] width 240 height 35
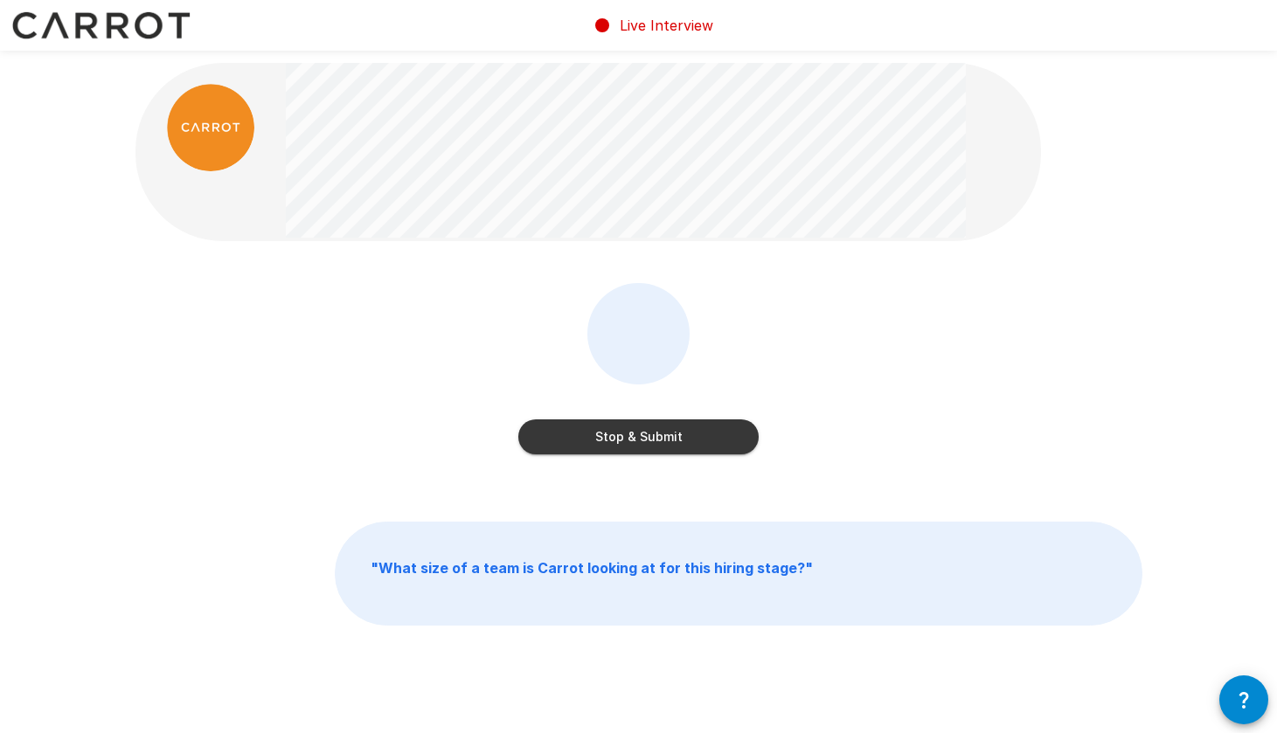
click at [680, 432] on button "Stop & Submit" at bounding box center [638, 437] width 240 height 35
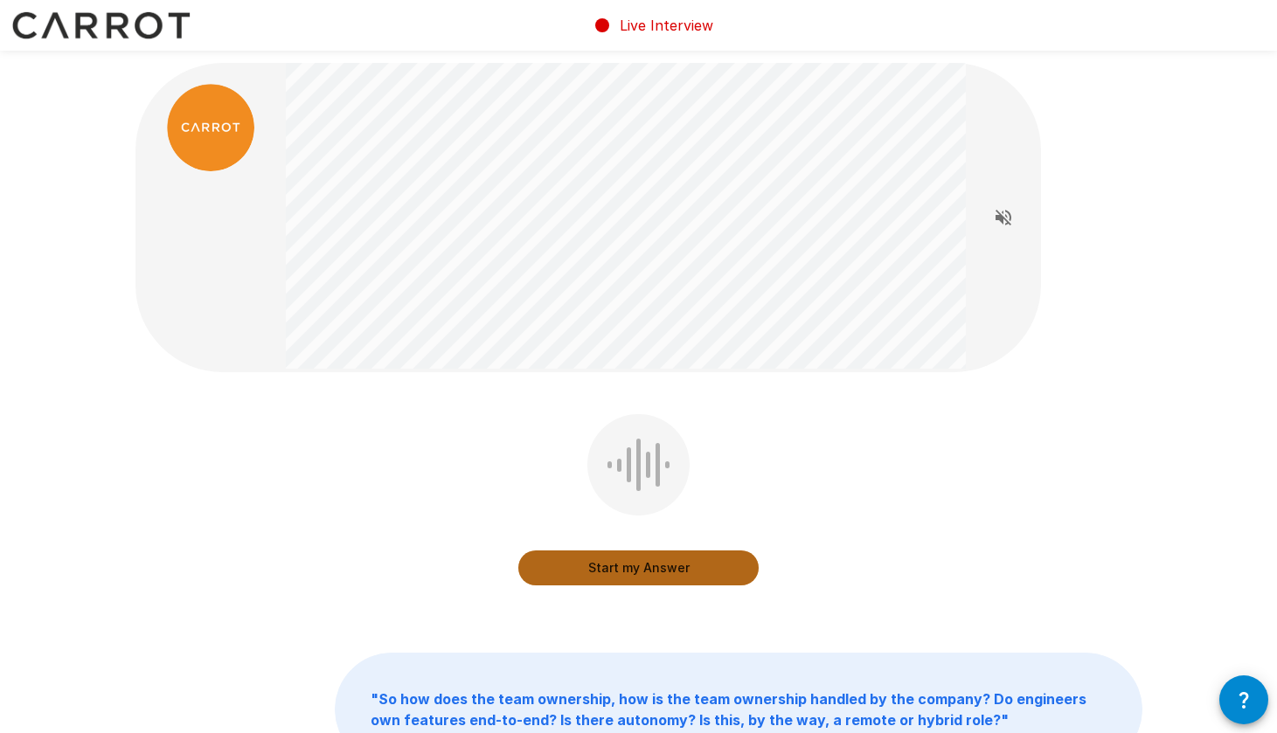
click at [647, 571] on button "Start my Answer" at bounding box center [638, 568] width 240 height 35
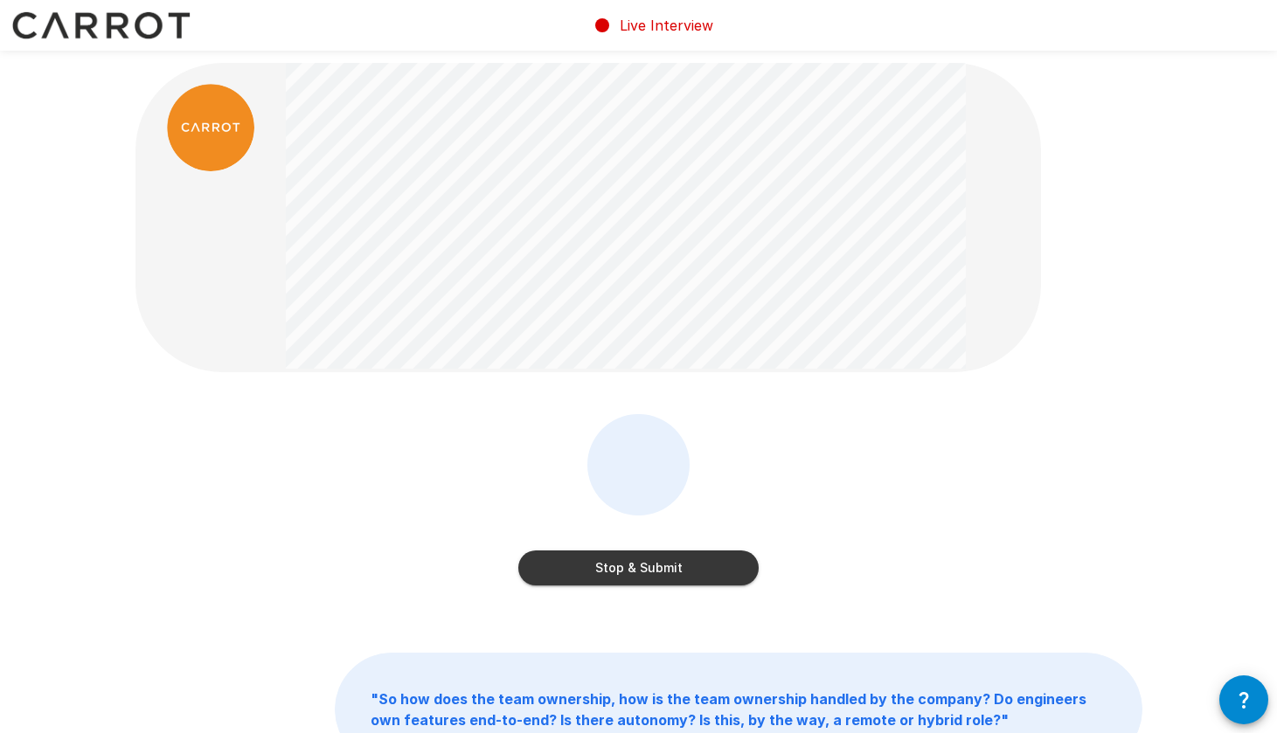
click at [682, 559] on button "Stop & Submit" at bounding box center [638, 568] width 240 height 35
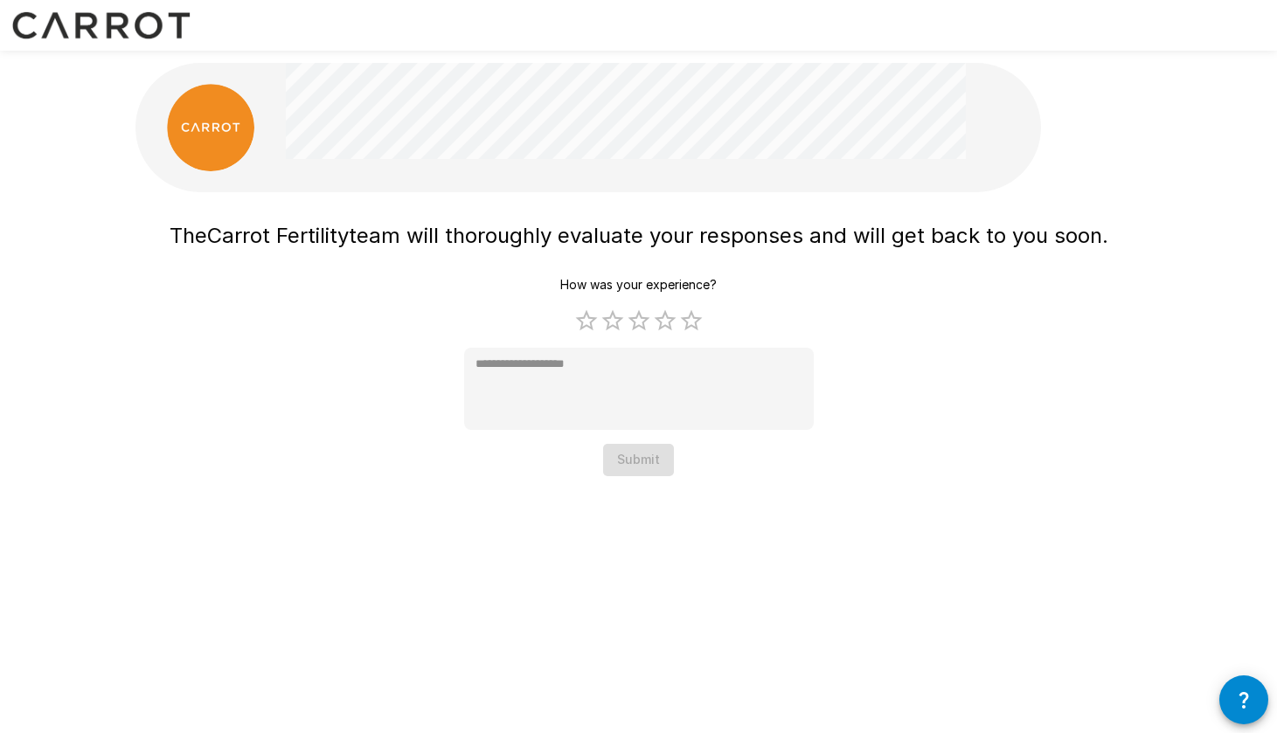
type textarea "*"
